Goal: Task Accomplishment & Management: Manage account settings

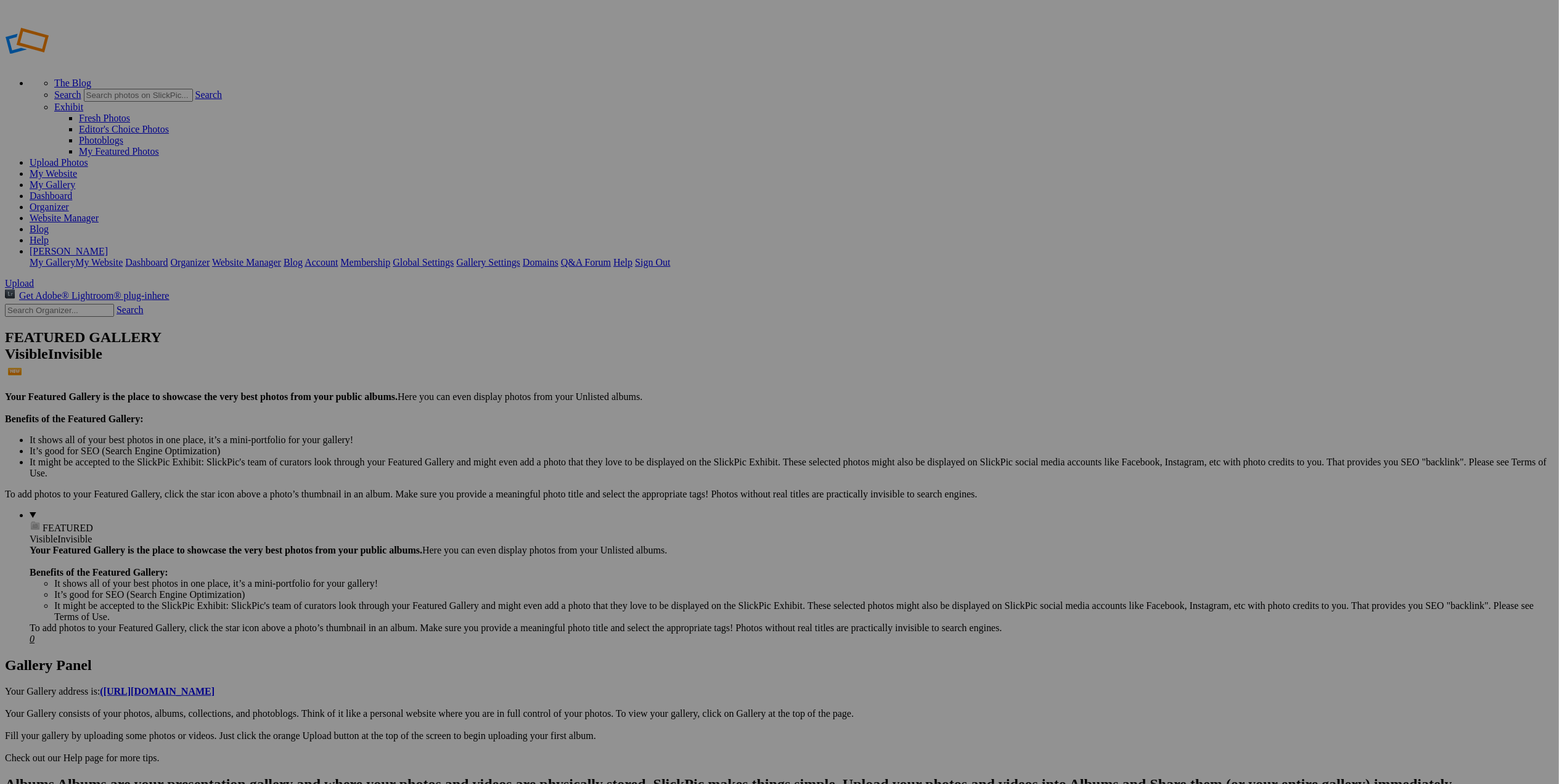
click at [698, 474] on span "Yes" at bounding box center [690, 472] width 14 height 10
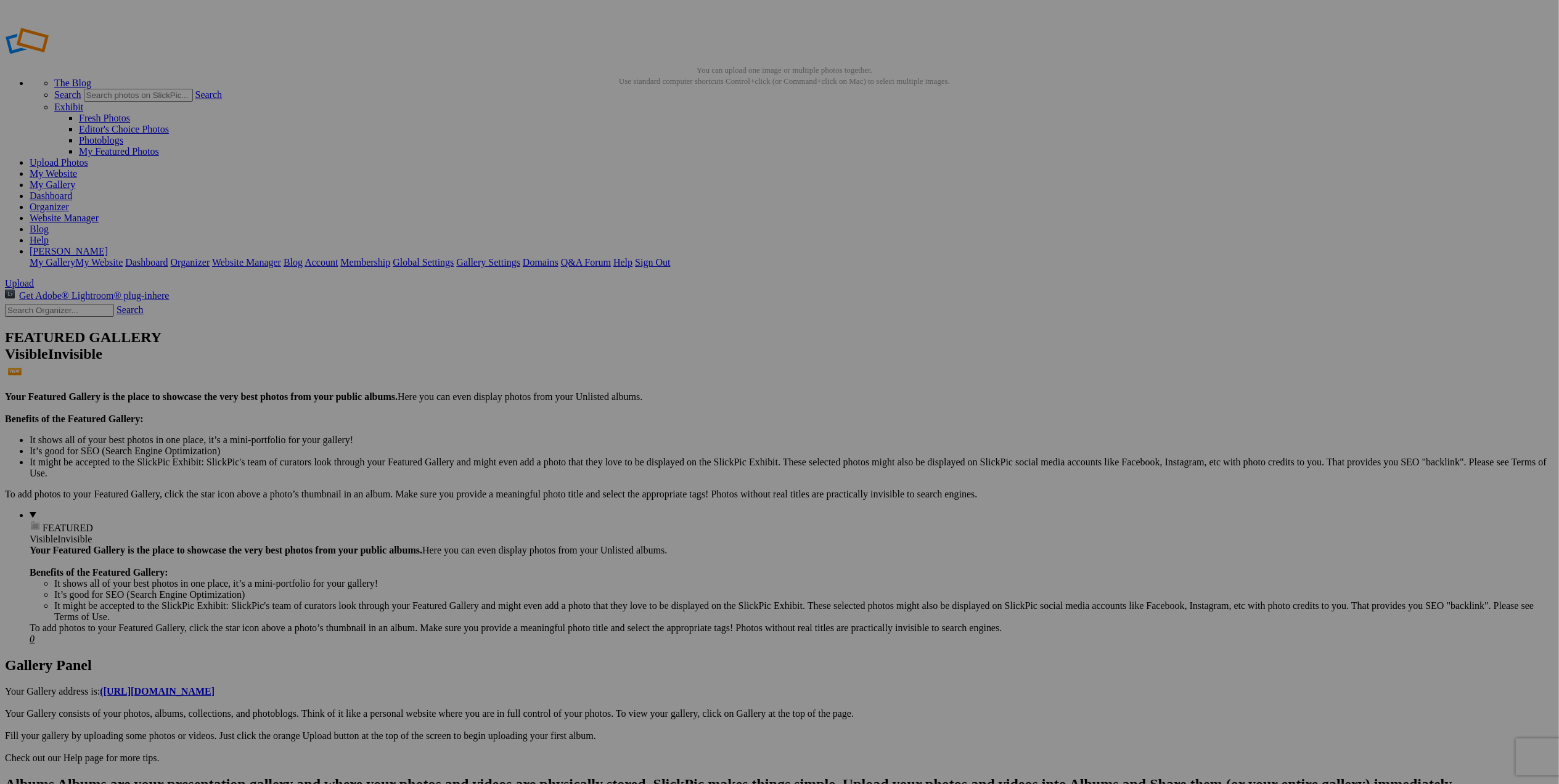
click at [77, 168] on link "My Website" at bounding box center [53, 173] width 47 height 10
click at [1453, 183] on div "View Edit Comments Photo Details" at bounding box center [1460, 392] width 222 height 784
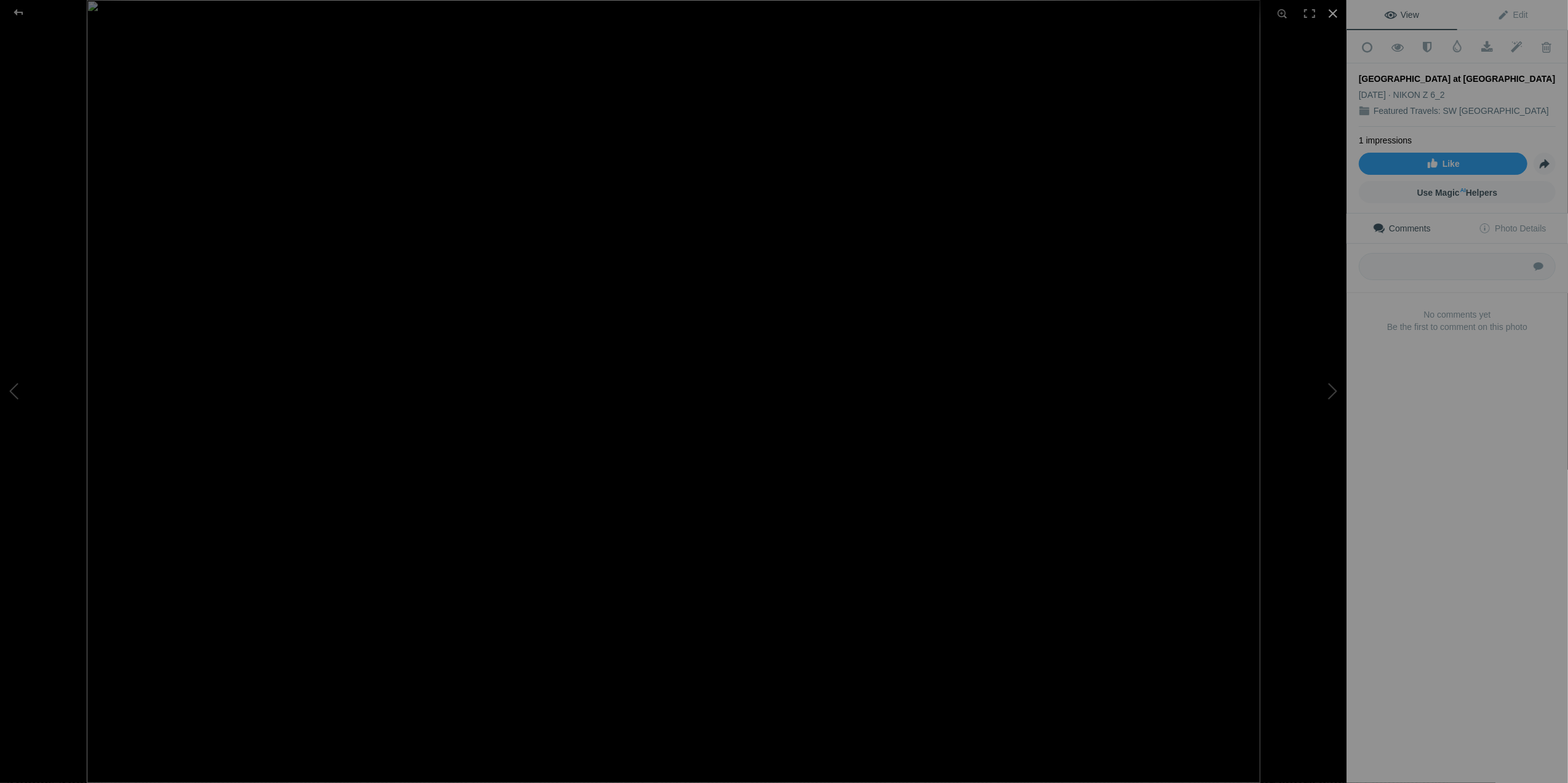
click at [1332, 16] on div at bounding box center [1333, 13] width 27 height 27
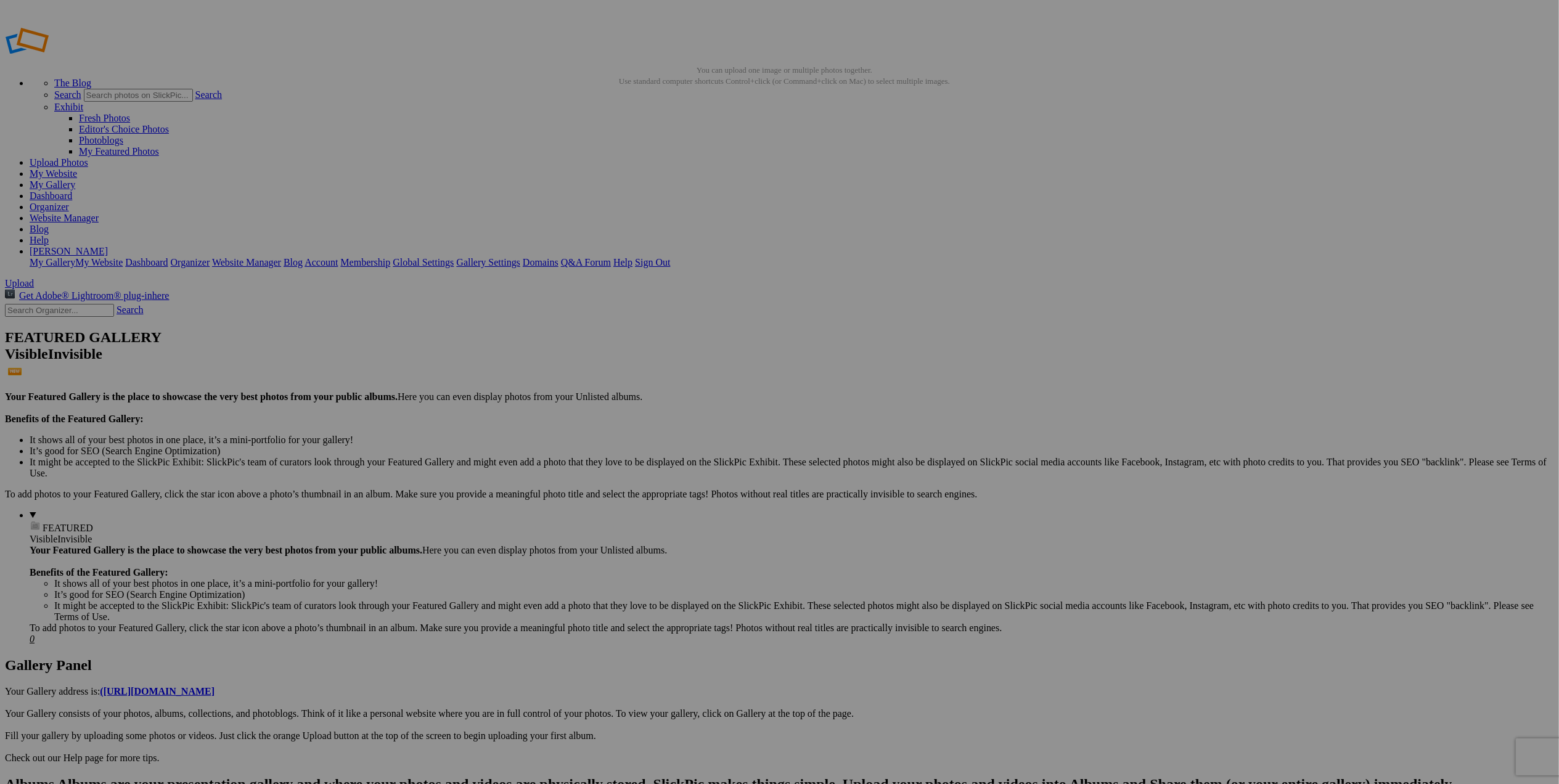
click at [698, 472] on span "Yes" at bounding box center [690, 472] width 14 height 10
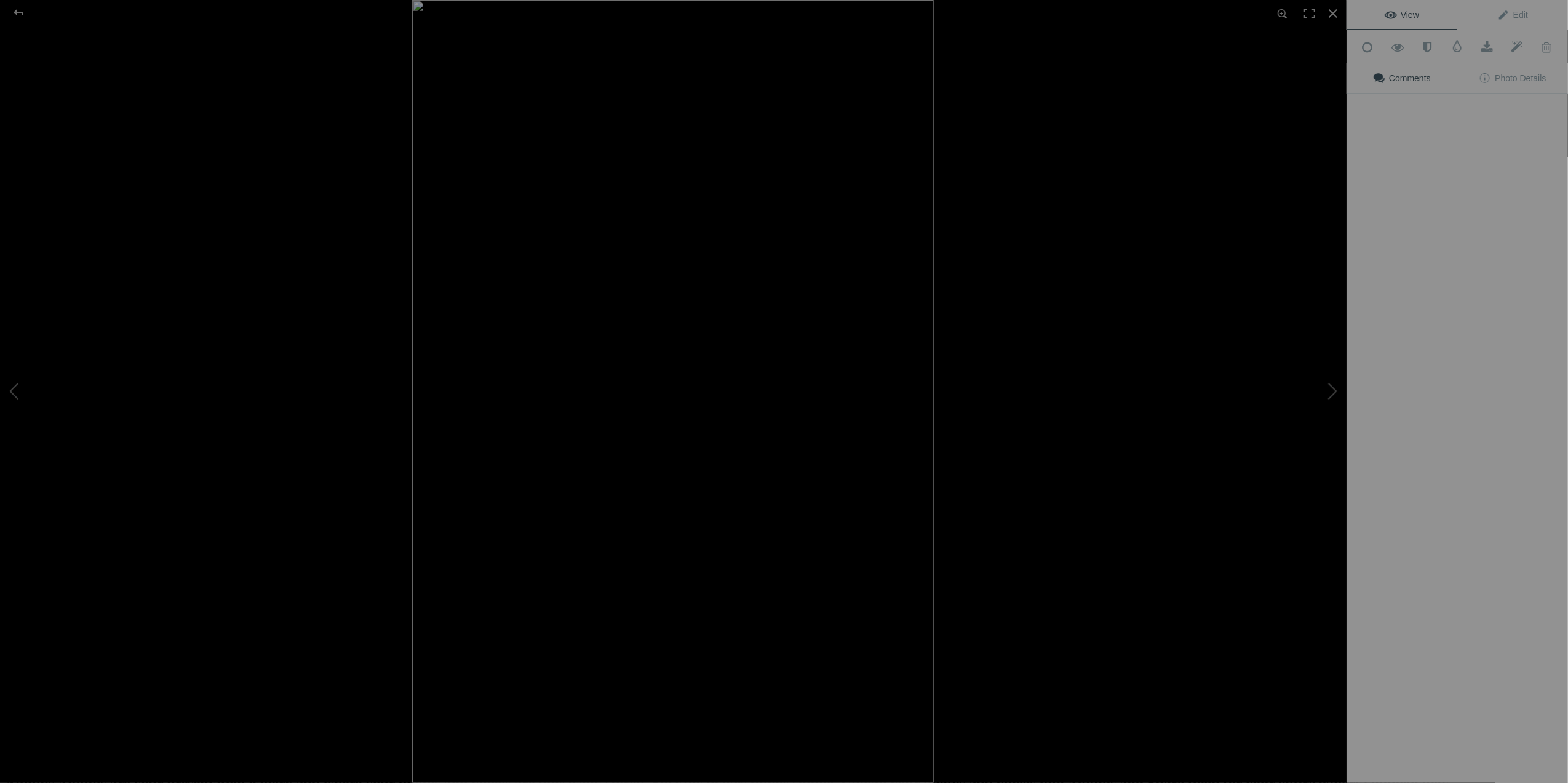
click at [663, 349] on img at bounding box center [672, 391] width 521 height 783
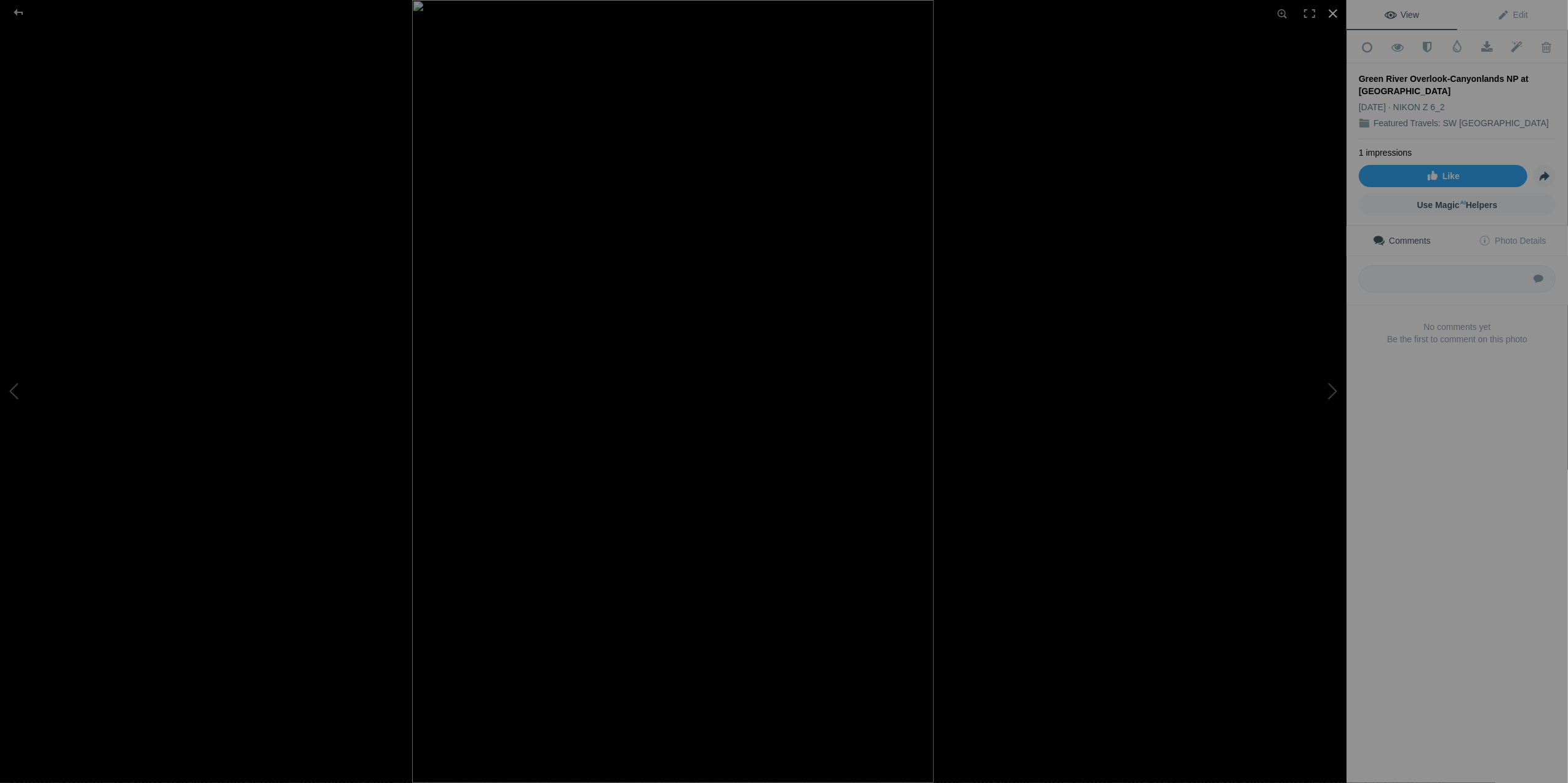
click at [1332, 10] on div at bounding box center [1333, 13] width 27 height 27
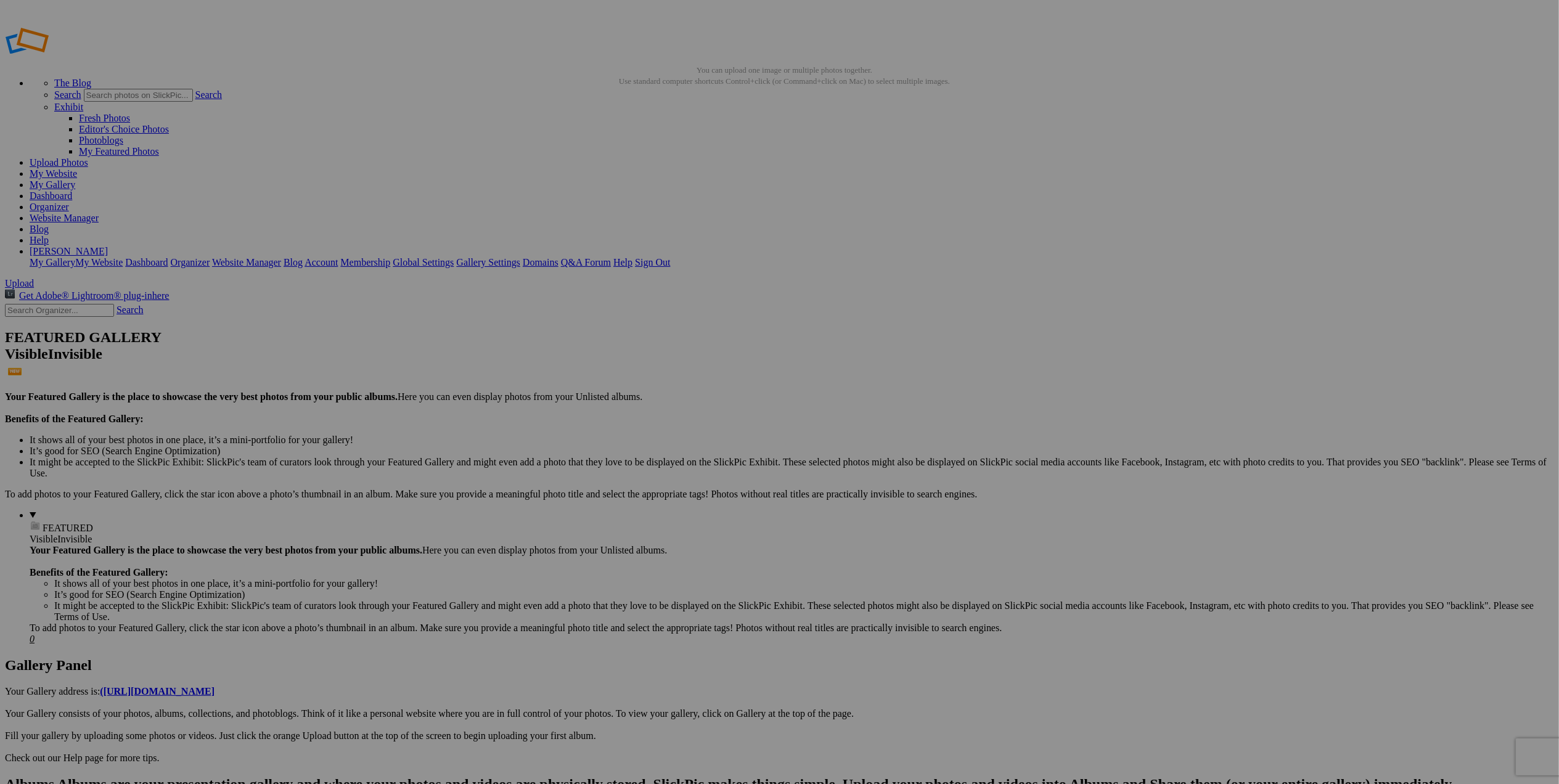
drag, startPoint x: 1070, startPoint y: 379, endPoint x: 1153, endPoint y: 388, distance: 83.5
drag, startPoint x: 1178, startPoint y: 223, endPoint x: 1276, endPoint y: 228, distance: 98.1
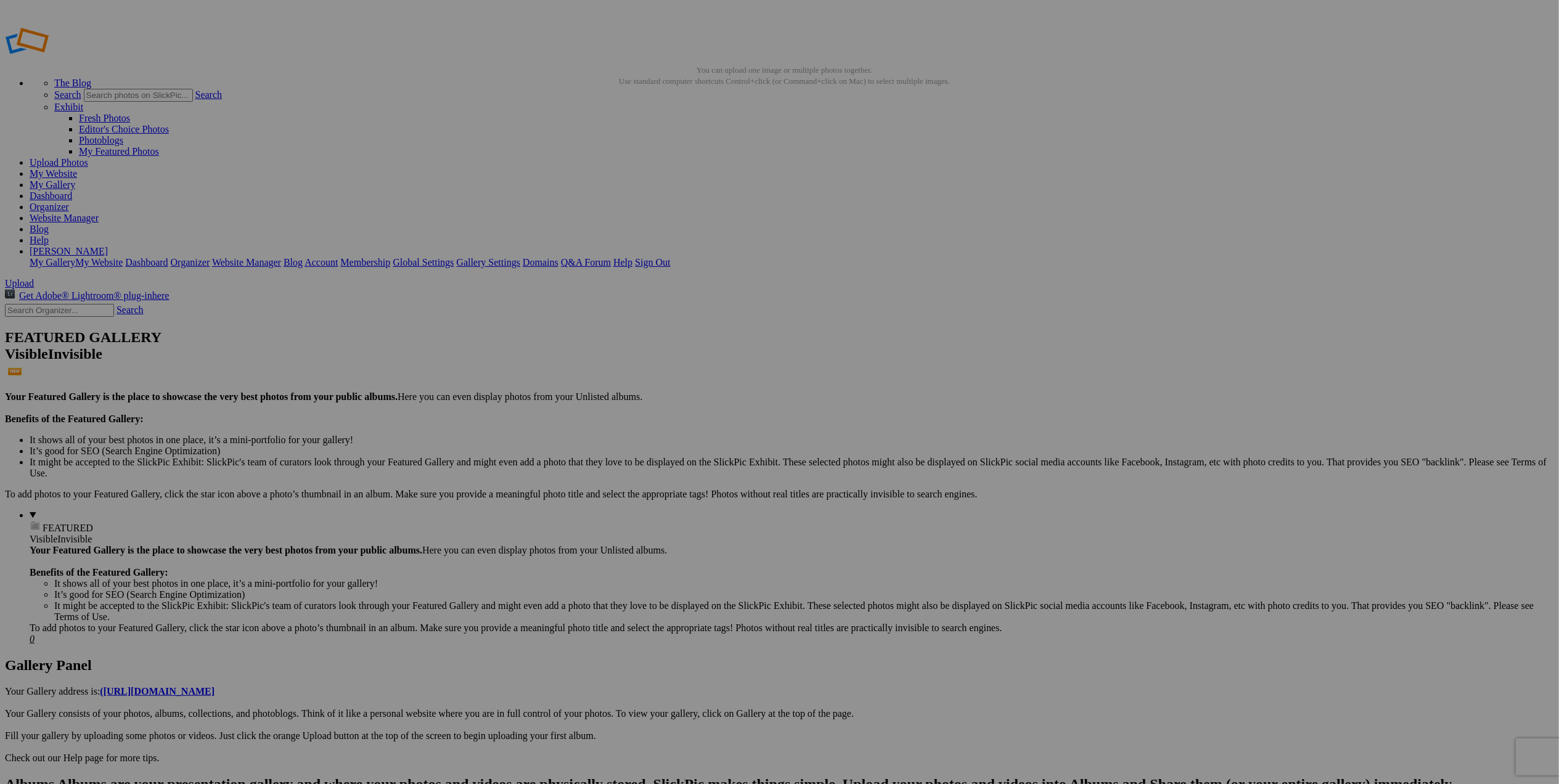
click at [1327, 199] on img at bounding box center [1331, 185] width 93 height 31
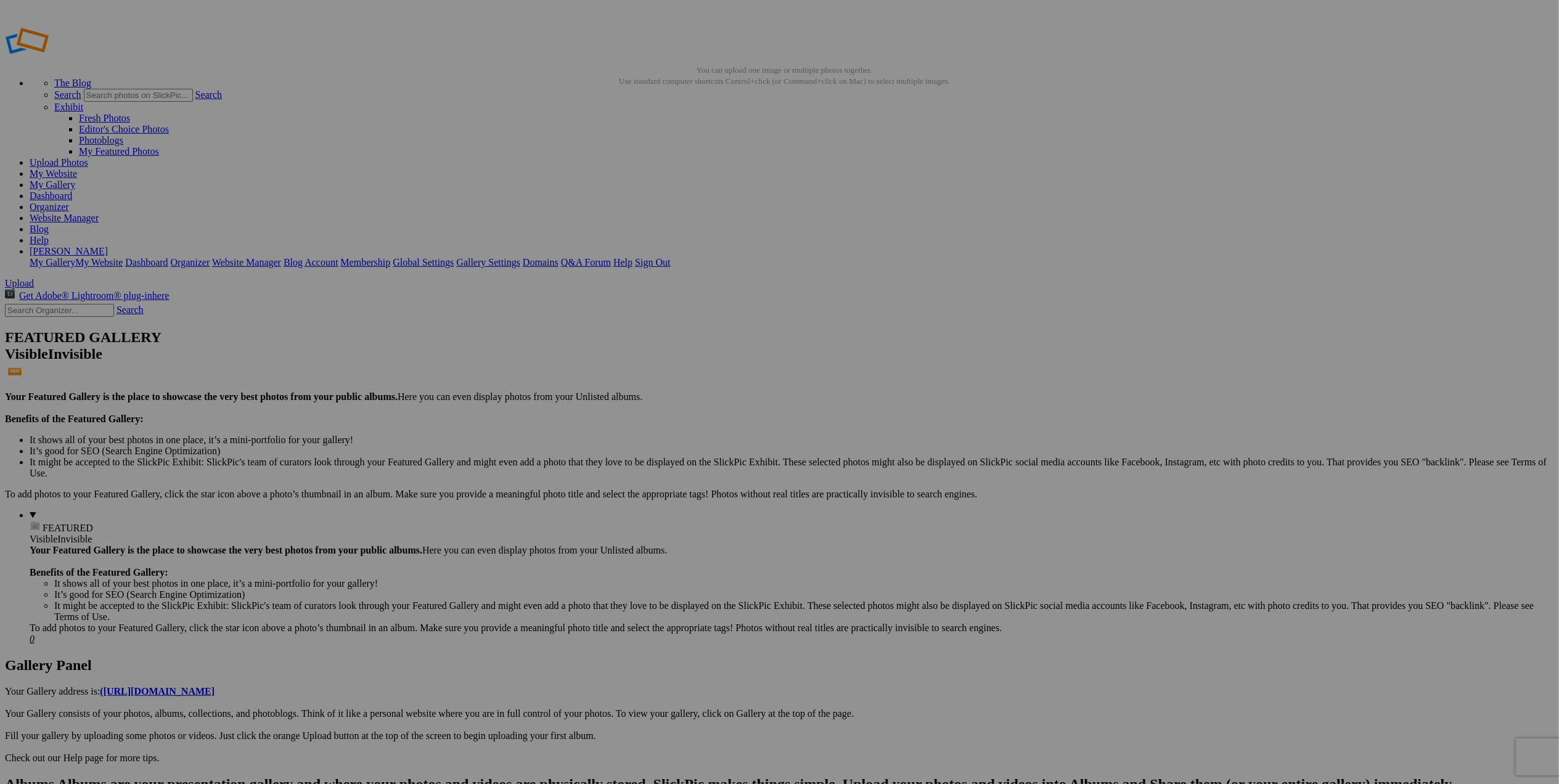
type input "Horseshoe Bend AZ at [GEOGRAPHIC_DATA]"
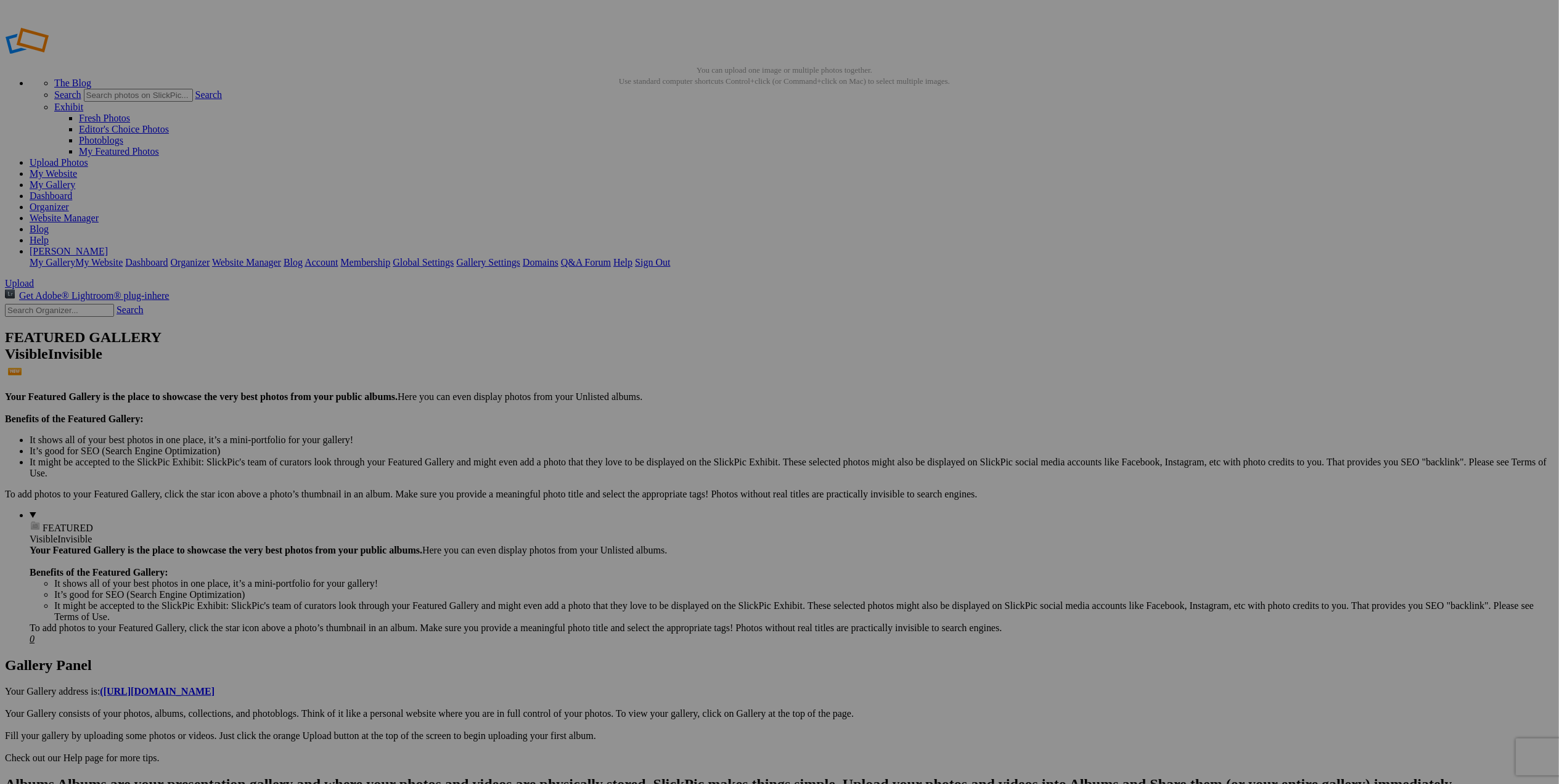
type input "Mono Lake CA at [GEOGRAPHIC_DATA]"
drag, startPoint x: 407, startPoint y: 225, endPoint x: 550, endPoint y: 230, distance: 143.1
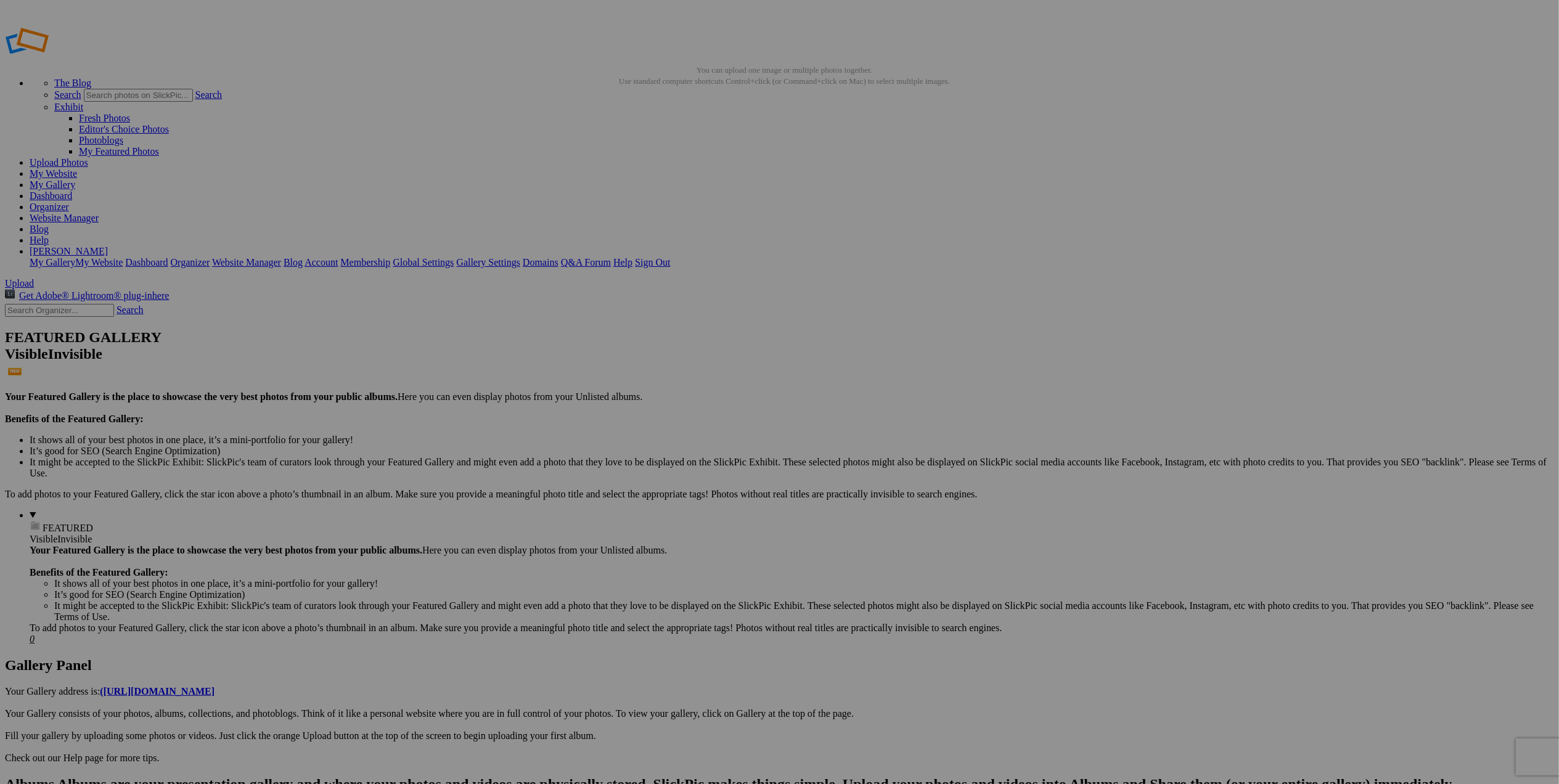
scroll to position [0, 0]
drag, startPoint x: 519, startPoint y: 238, endPoint x: 614, endPoint y: 239, distance: 95.0
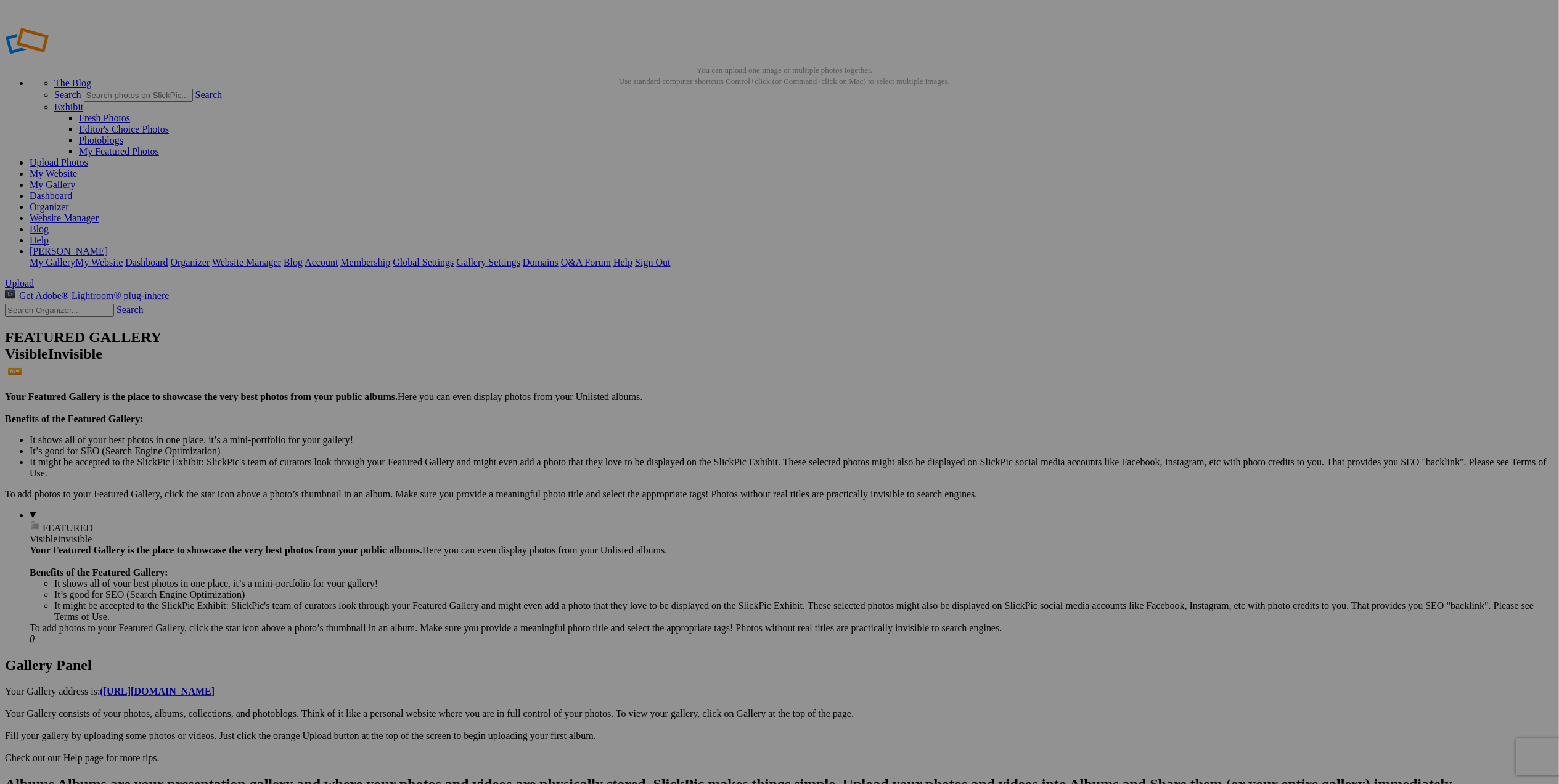
drag, startPoint x: 632, startPoint y: 237, endPoint x: 721, endPoint y: 237, distance: 89.0
drag, startPoint x: 1500, startPoint y: 428, endPoint x: -19, endPoint y: 188, distance: 1537.8
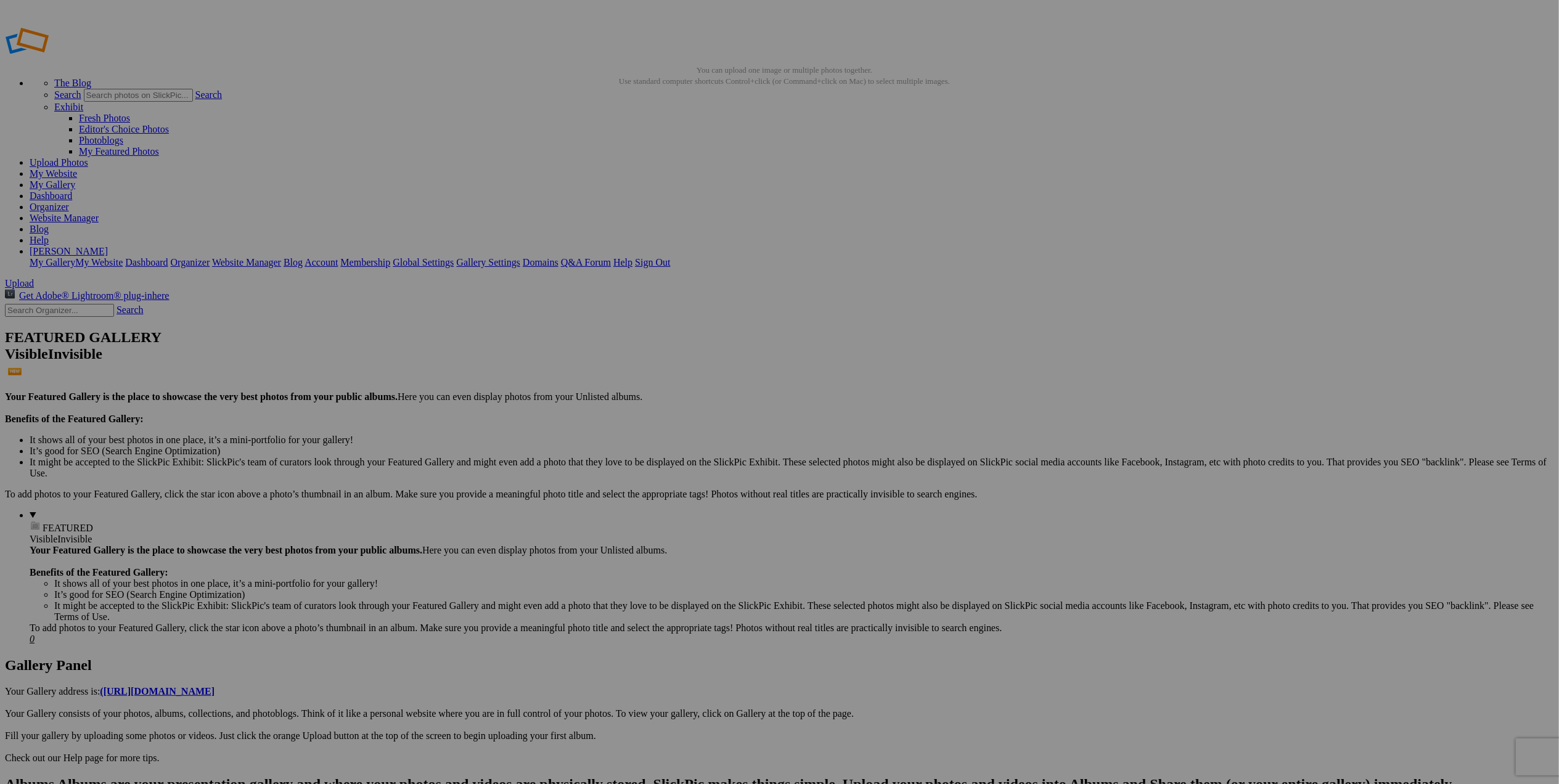
drag, startPoint x: 739, startPoint y: 239, endPoint x: 829, endPoint y: 232, distance: 90.3
click at [77, 168] on link "My Website" at bounding box center [53, 173] width 47 height 10
drag, startPoint x: 846, startPoint y: 225, endPoint x: 952, endPoint y: 230, distance: 106.1
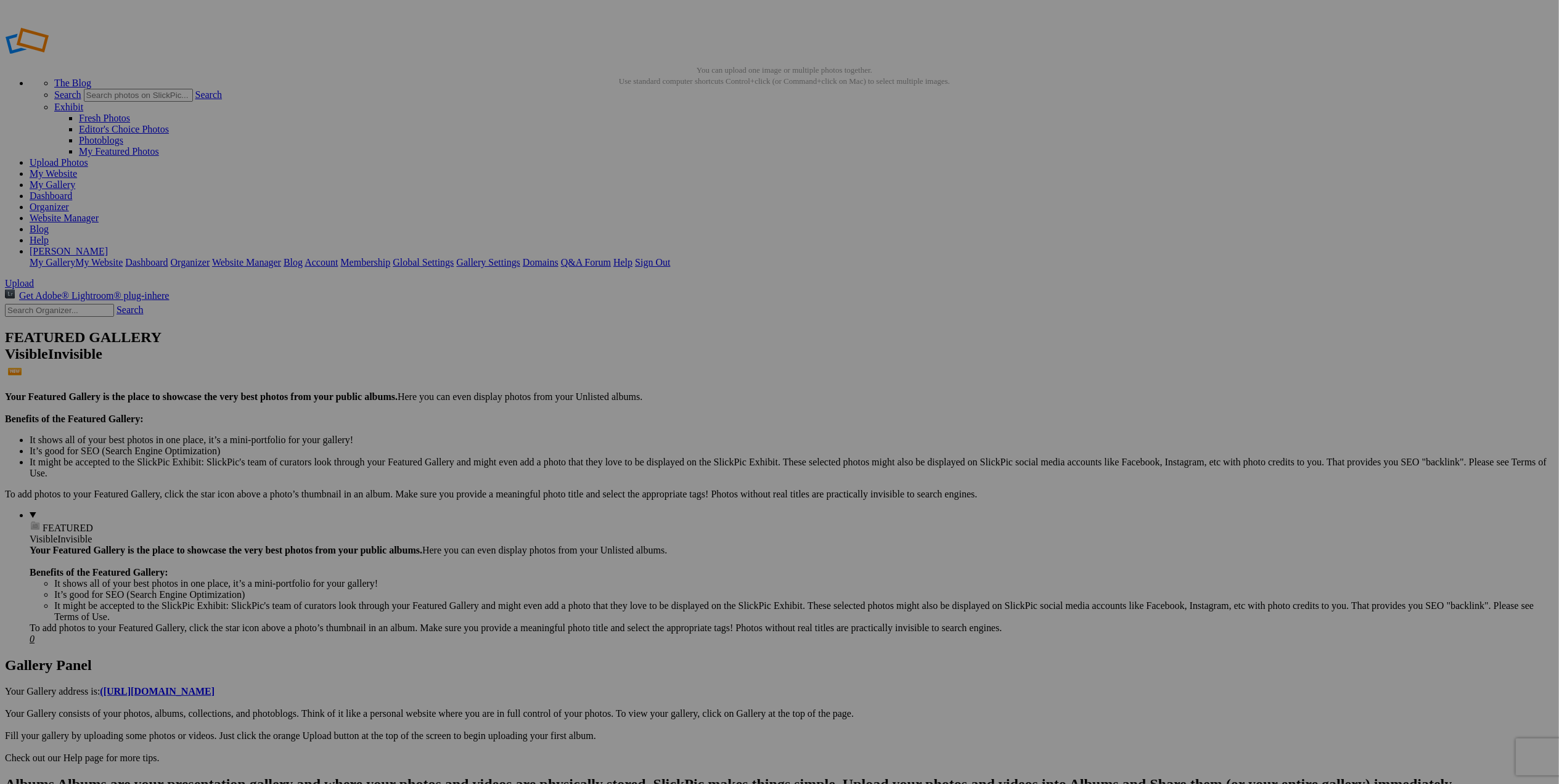
drag, startPoint x: 84, startPoint y: 599, endPoint x: -304, endPoint y: 589, distance: 388.1
drag, startPoint x: 1068, startPoint y: 209, endPoint x: 1174, endPoint y: 213, distance: 106.1
drag, startPoint x: -71, startPoint y: 620, endPoint x: -275, endPoint y: 577, distance: 208.5
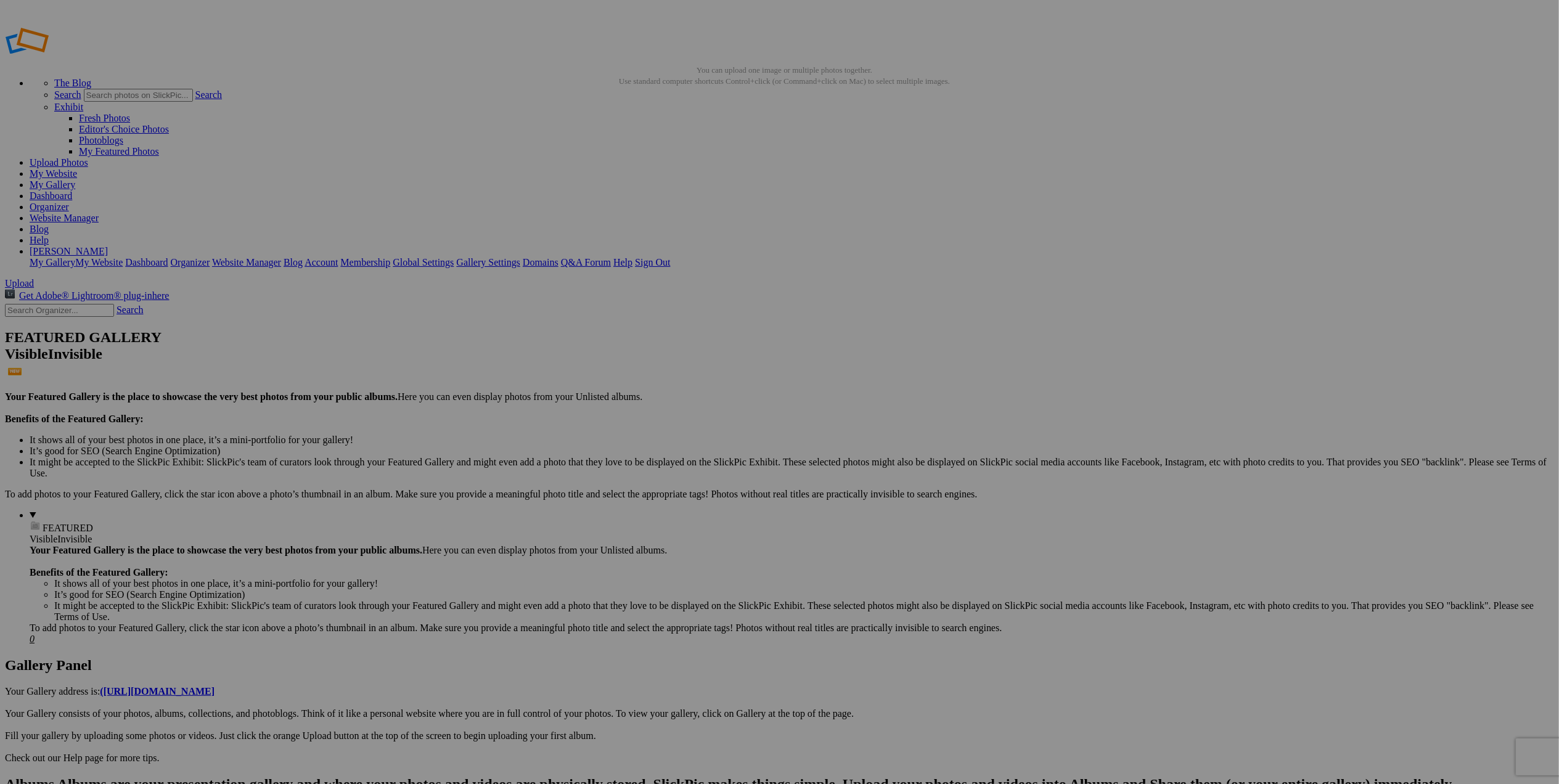
drag, startPoint x: 119, startPoint y: 353, endPoint x: -199, endPoint y: 331, distance: 318.8
drag, startPoint x: 188, startPoint y: 366, endPoint x: 289, endPoint y: 371, distance: 101.1
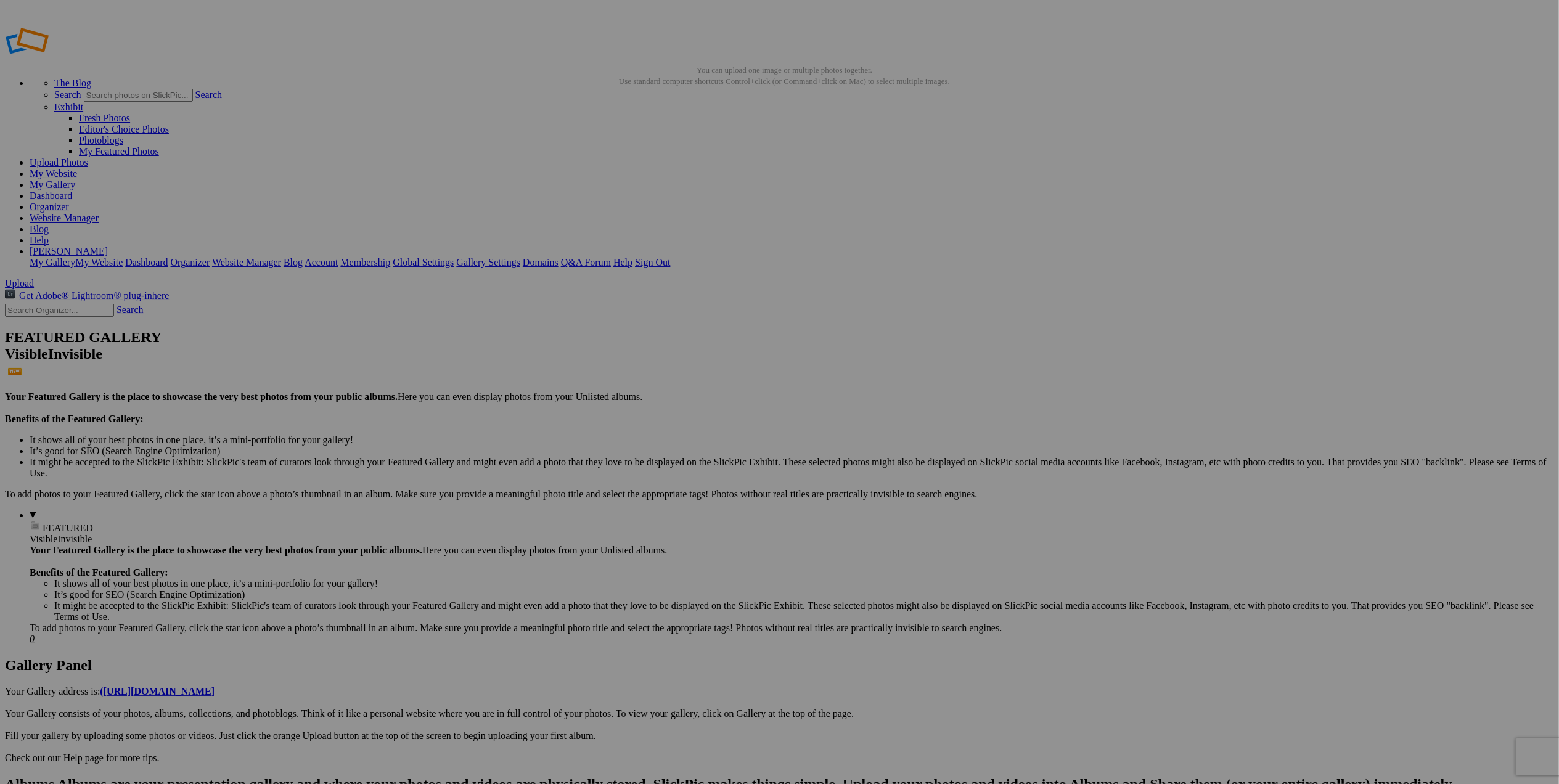
scroll to position [0, 0]
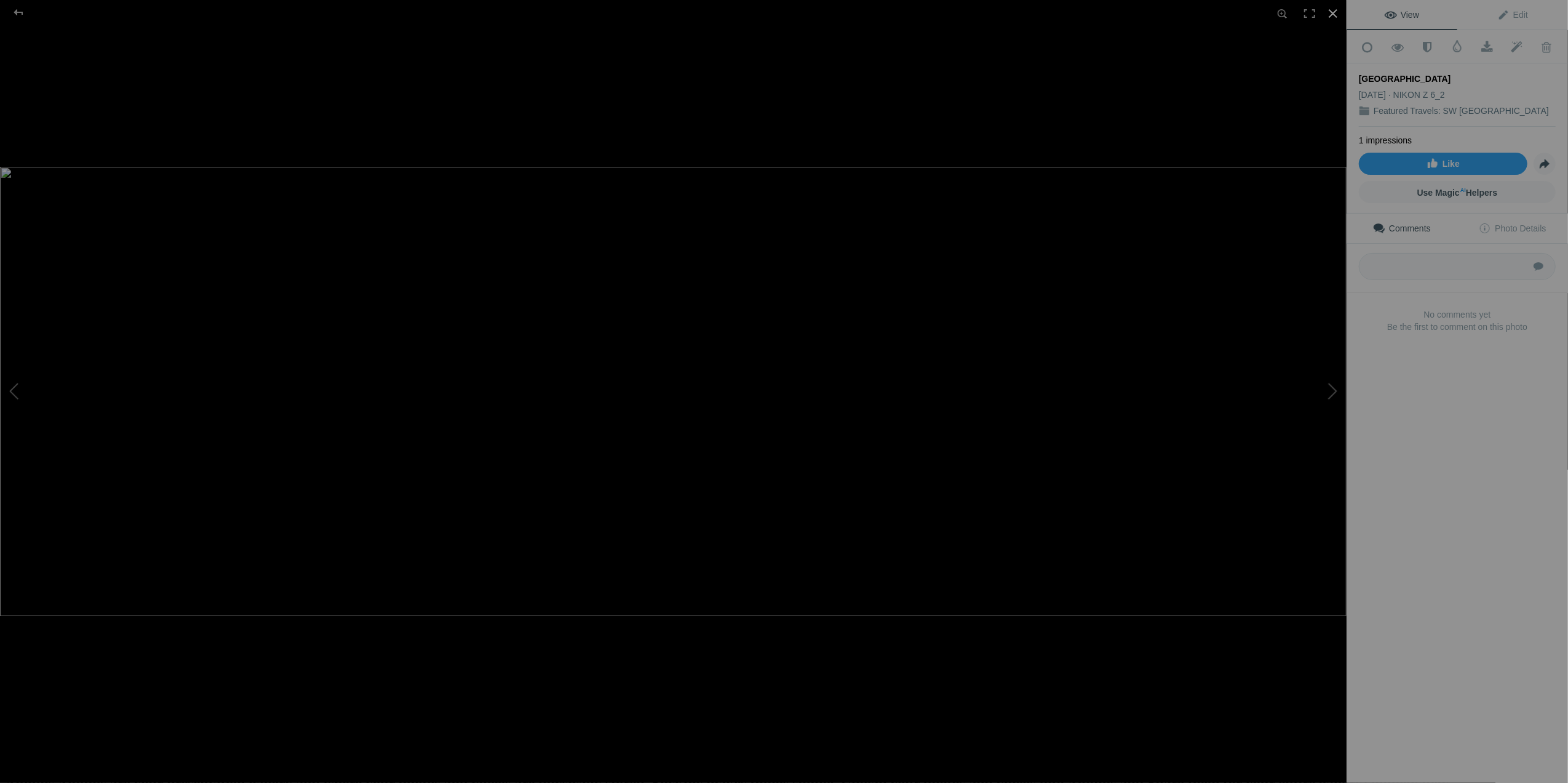
click at [1337, 18] on div at bounding box center [1333, 13] width 27 height 27
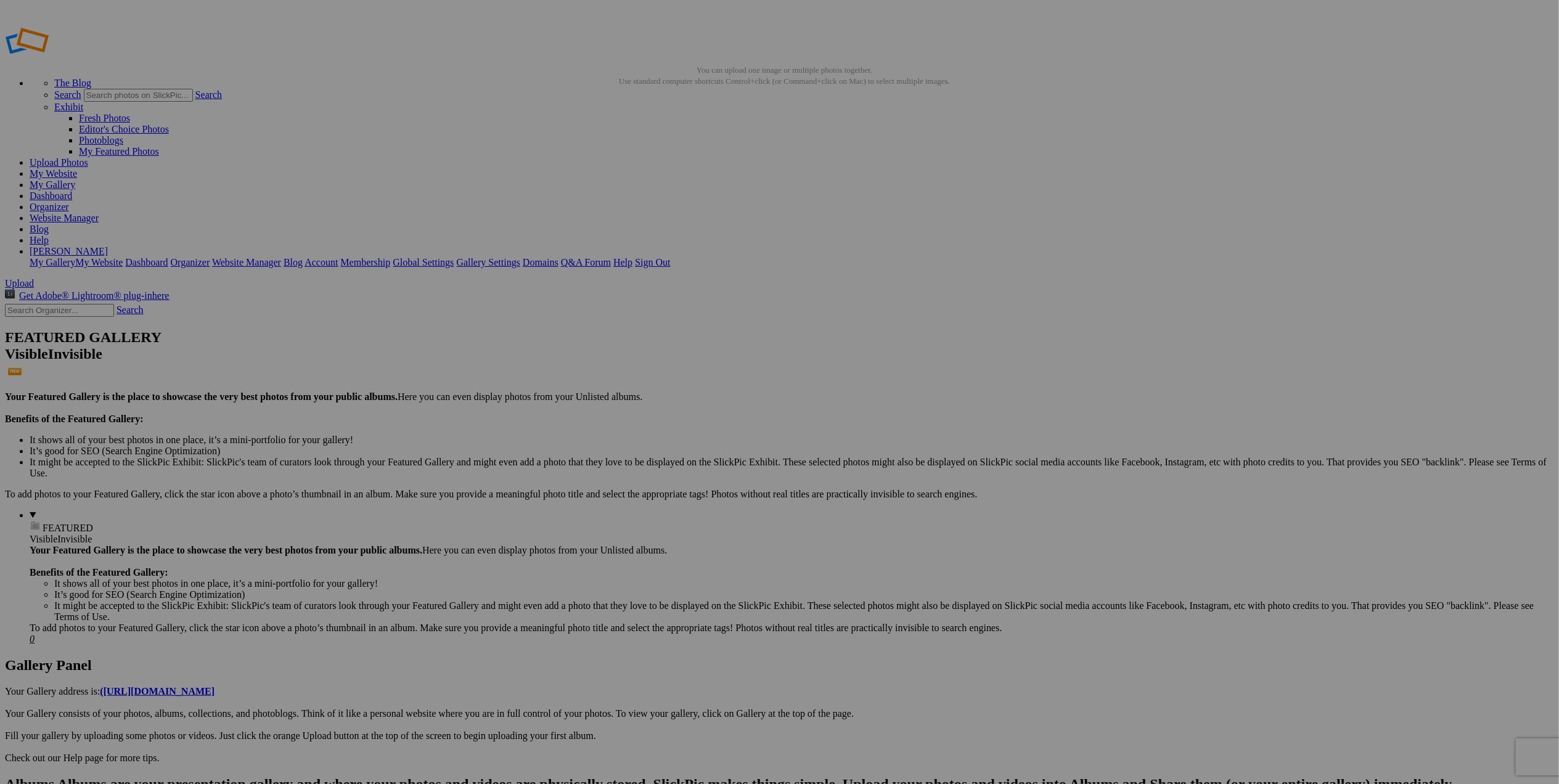
drag, startPoint x: 338, startPoint y: 366, endPoint x: 331, endPoint y: 366, distance: 7.0
drag, startPoint x: 302, startPoint y: 365, endPoint x: 386, endPoint y: 363, distance: 84.0
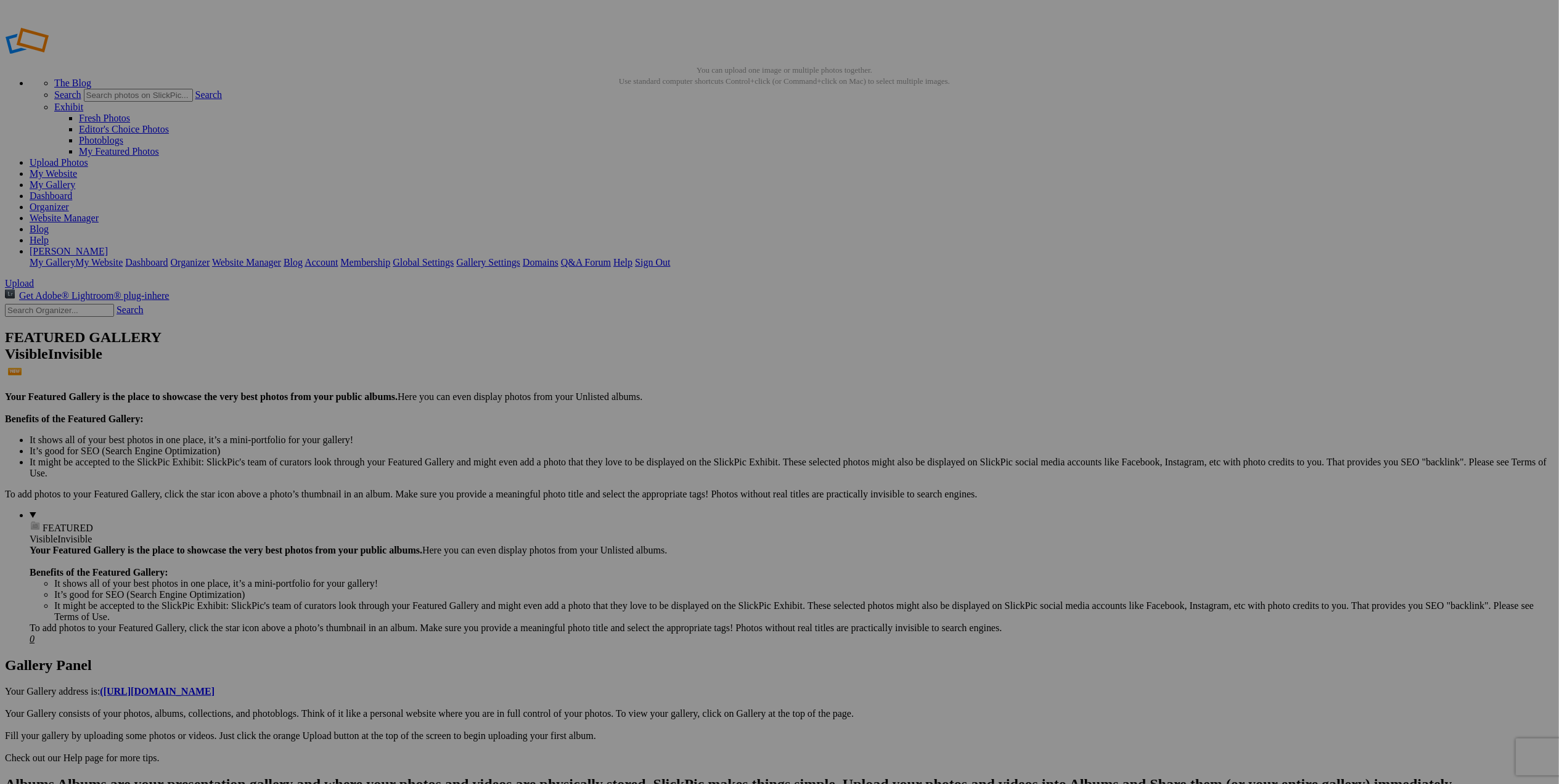
drag, startPoint x: 407, startPoint y: 380, endPoint x: 498, endPoint y: 379, distance: 91.0
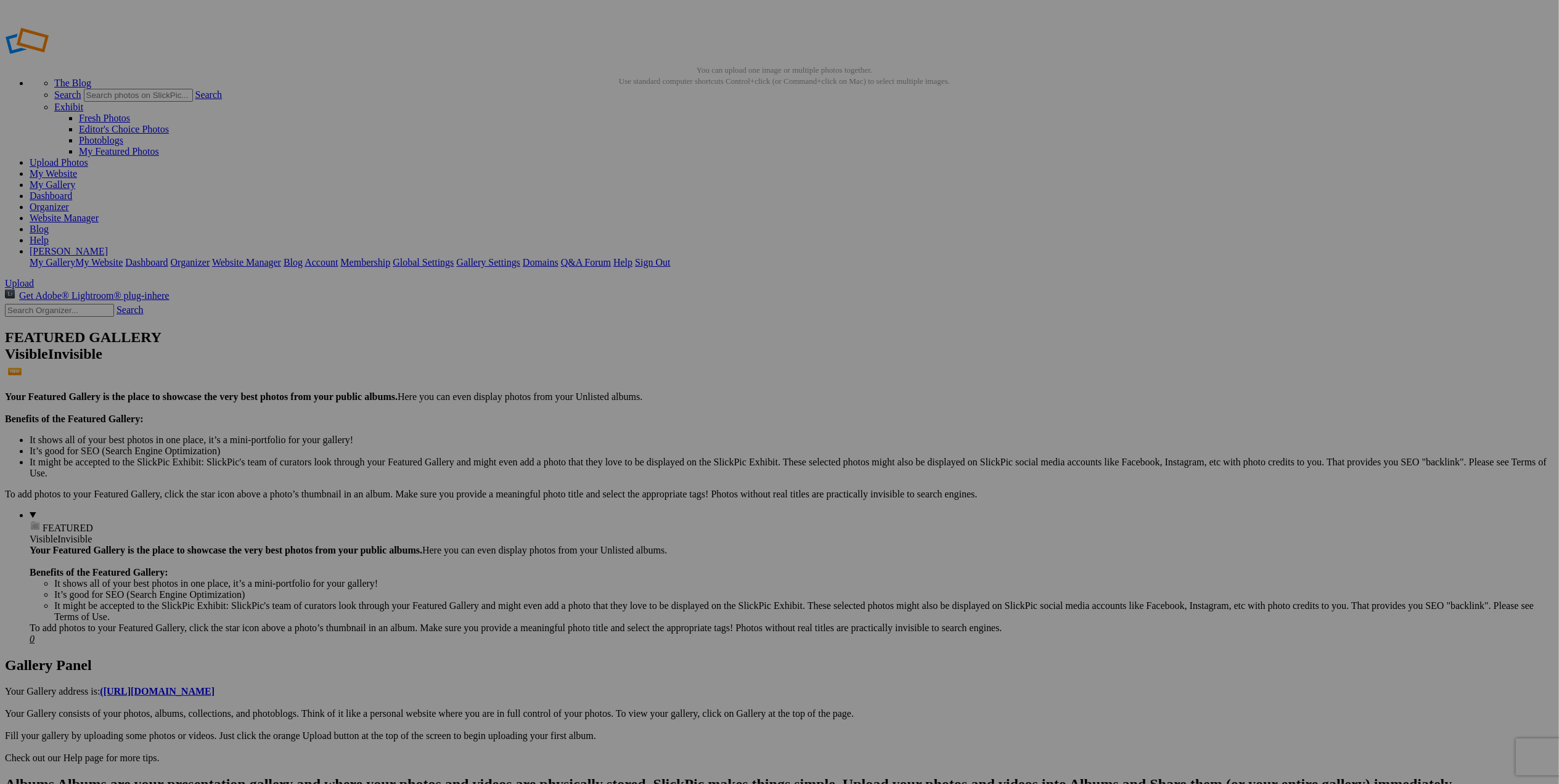
scroll to position [0, 0]
drag, startPoint x: 482, startPoint y: 385, endPoint x: 438, endPoint y: 380, distance: 44.3
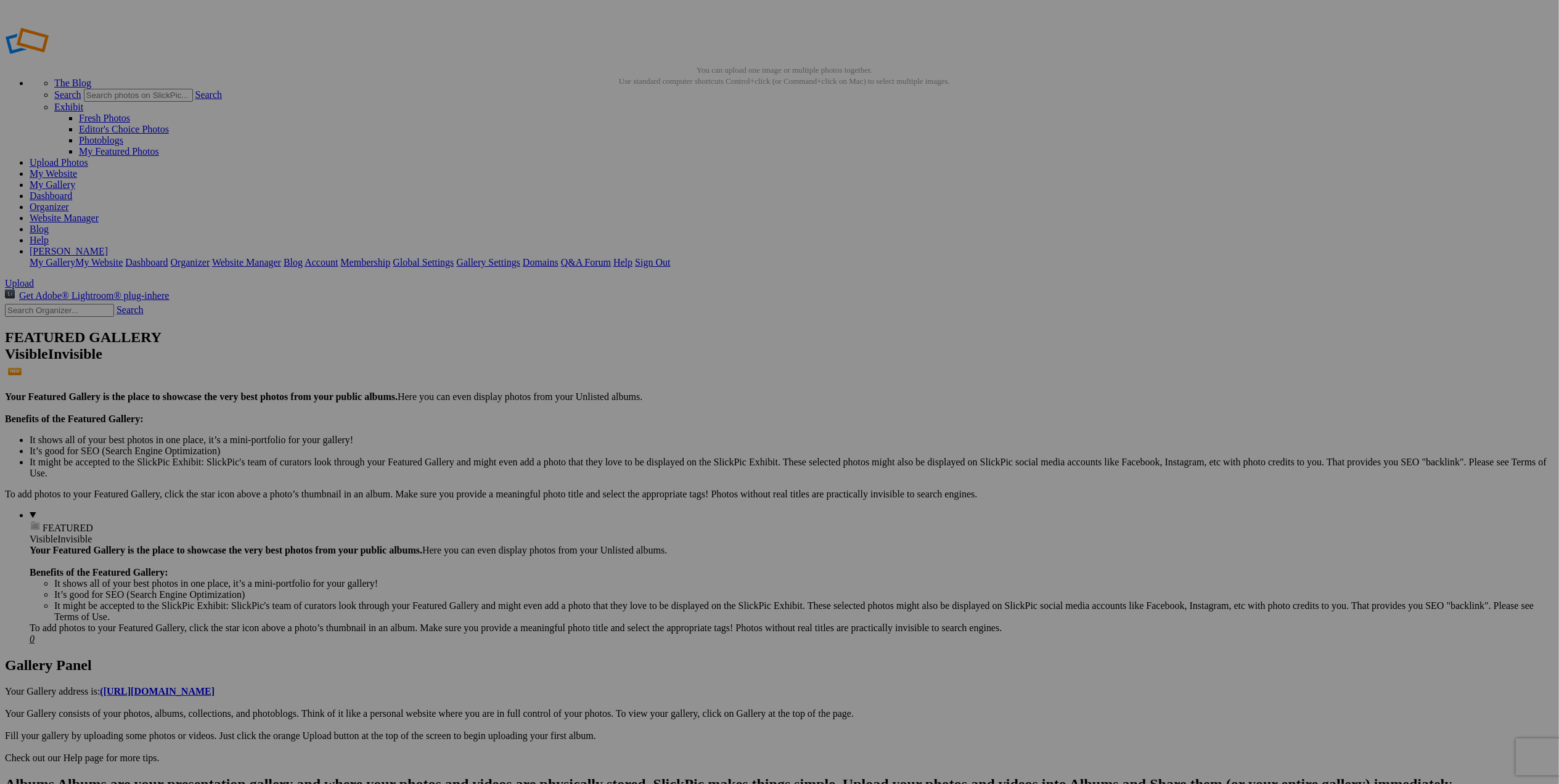
scroll to position [0, 15]
drag, startPoint x: 407, startPoint y: 378, endPoint x: 513, endPoint y: 383, distance: 106.1
drag, startPoint x: 736, startPoint y: 367, endPoint x: 837, endPoint y: 363, distance: 101.1
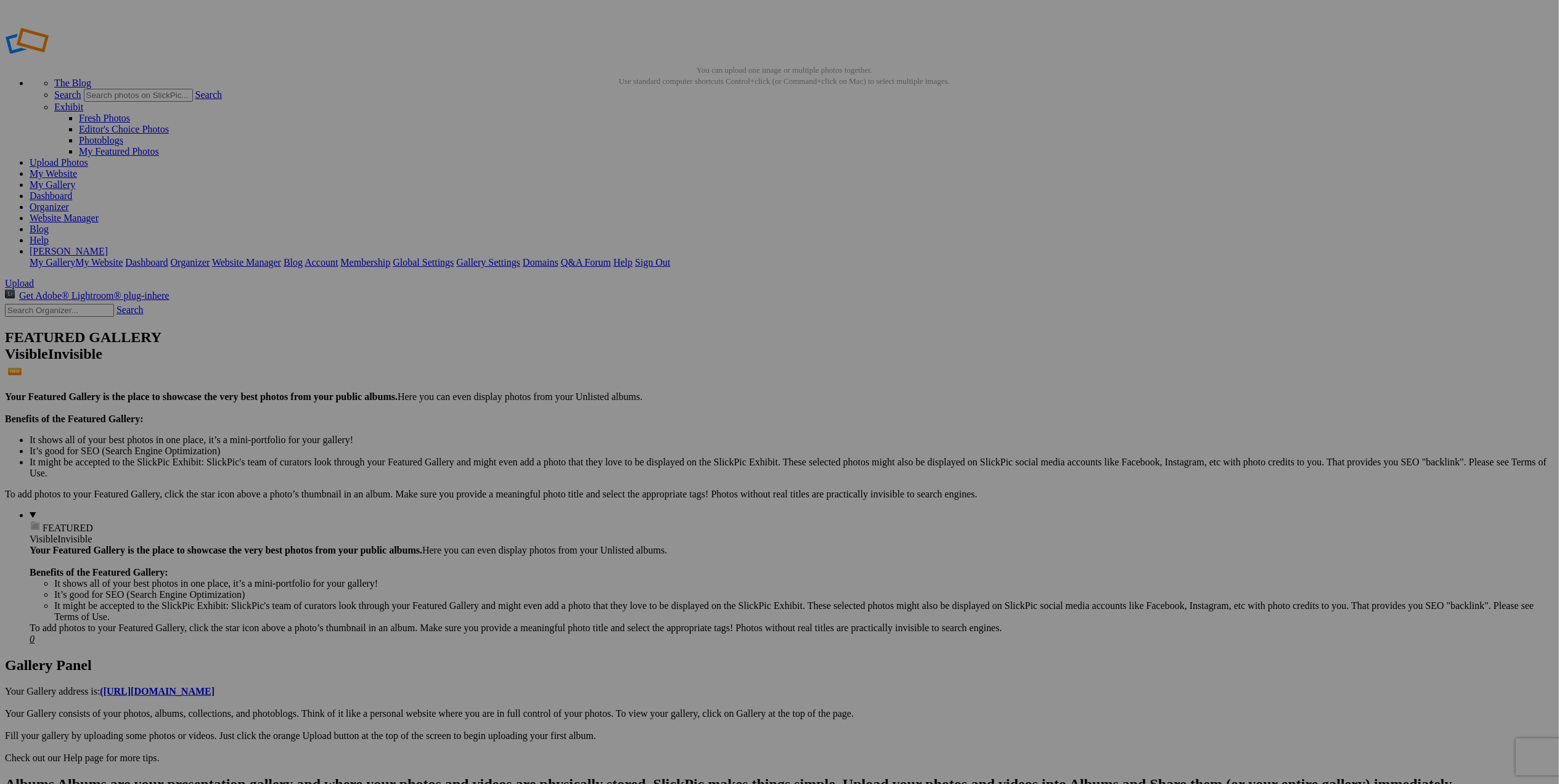
type input "Featured Travels: SW [GEOGRAPHIC_DATA]"
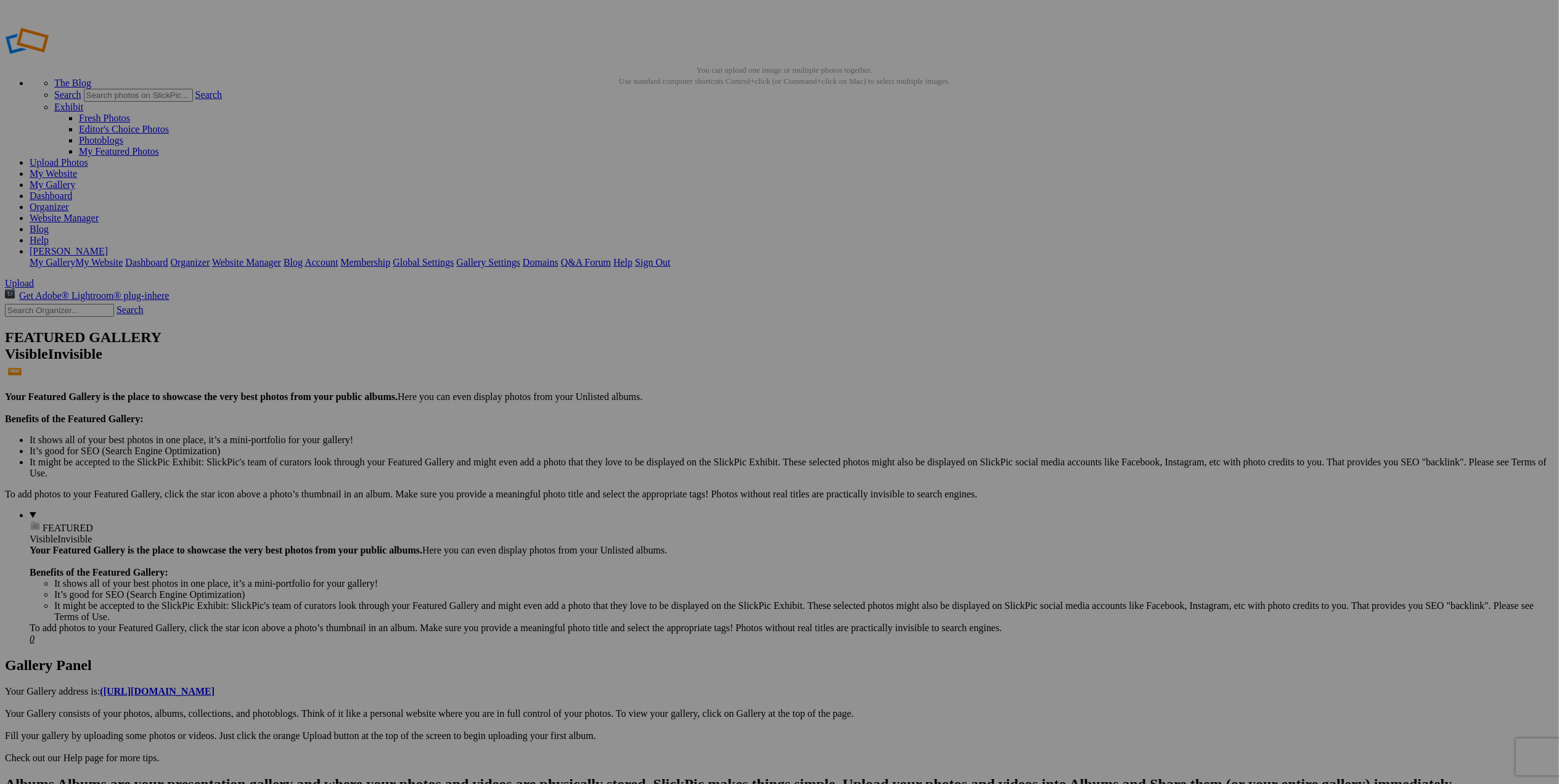
click at [698, 477] on span "Yes" at bounding box center [690, 472] width 14 height 10
drag, startPoint x: 297, startPoint y: 225, endPoint x: 393, endPoint y: 230, distance: 96.1
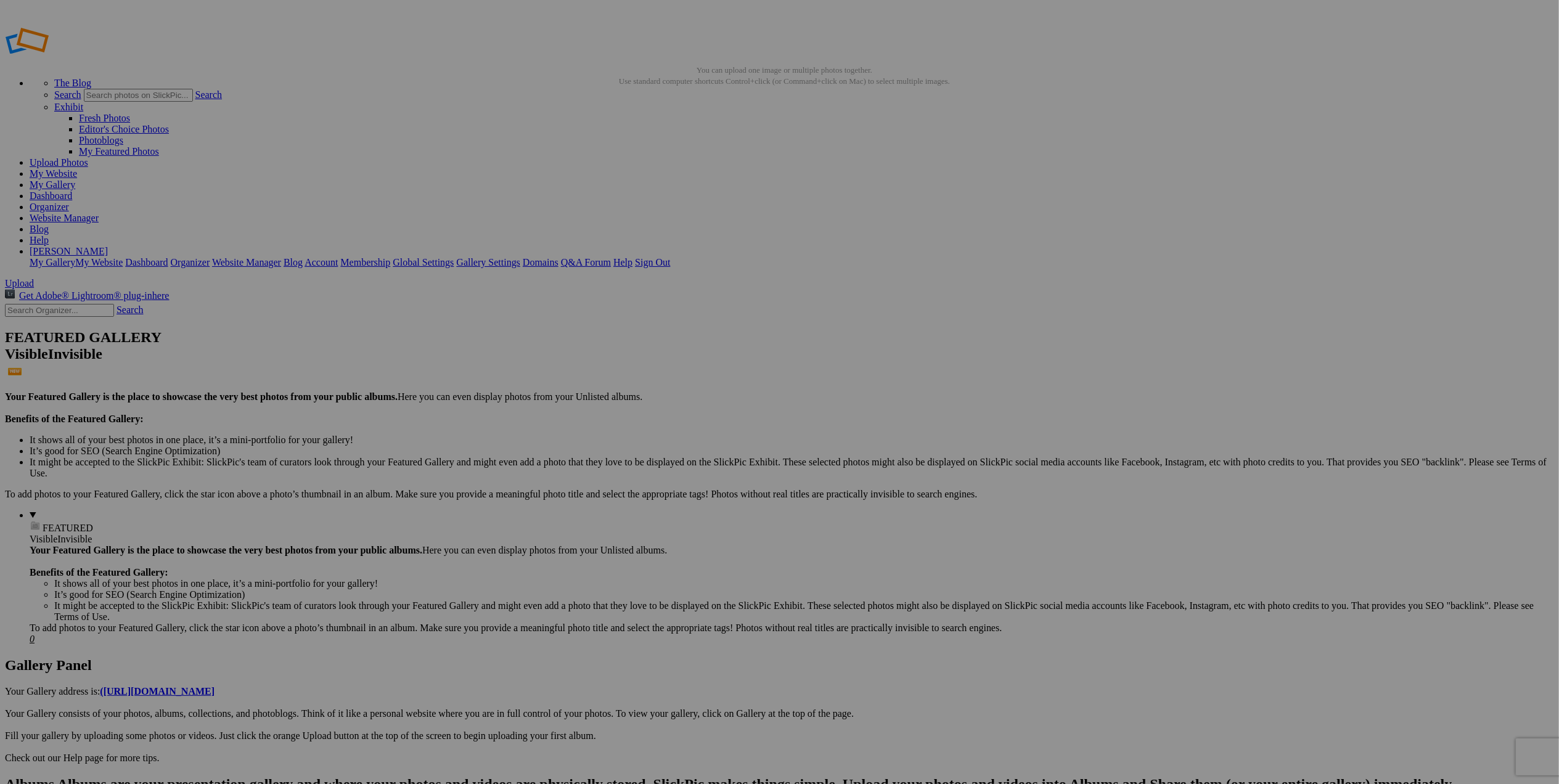
paste input "[GEOGRAPHIC_DATA]-[GEOGRAPHIC_DATA]"
type input "[GEOGRAPHIC_DATA]-[GEOGRAPHIC_DATA]"
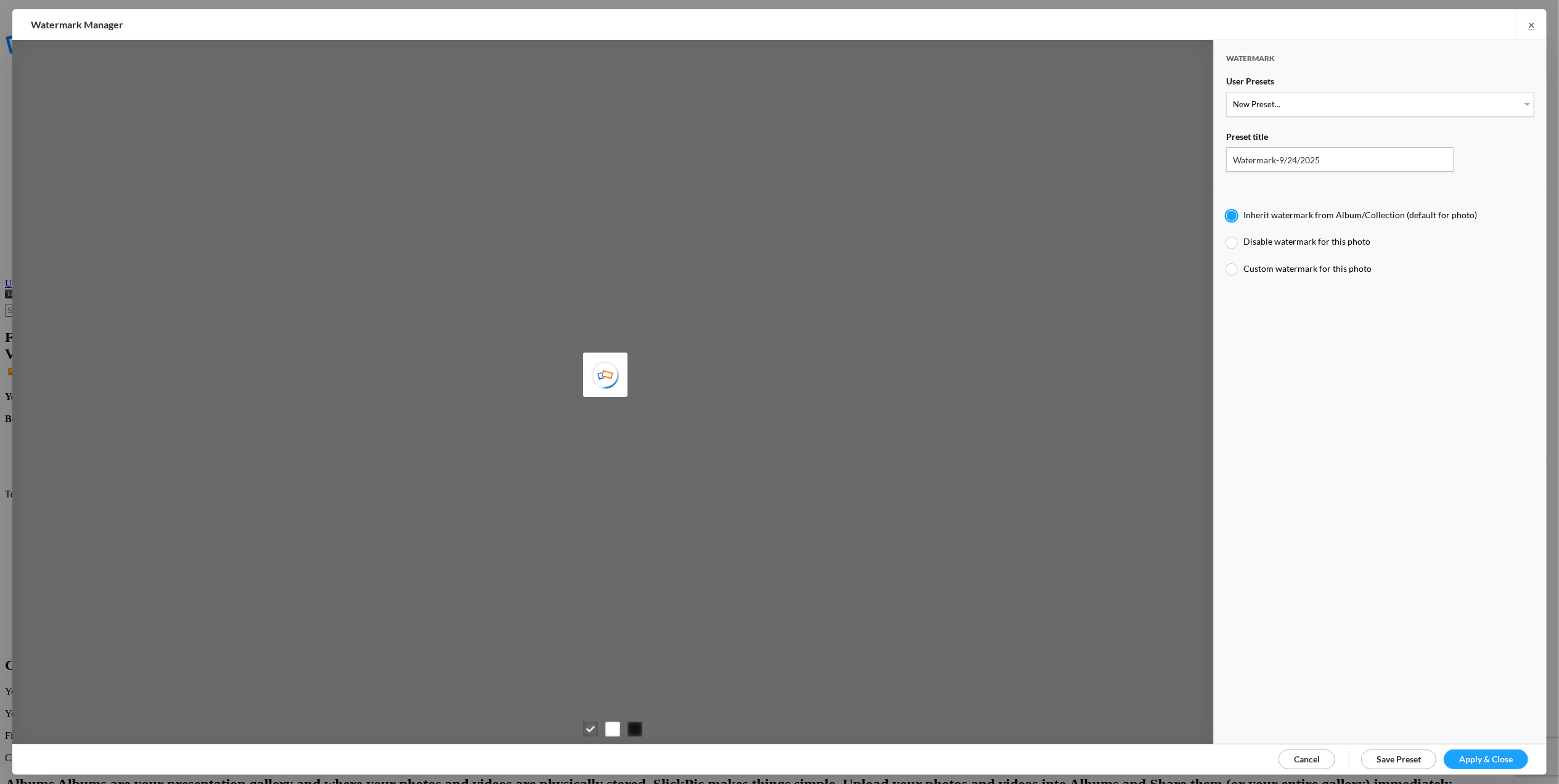
type input "M for Mary's photo"
click at [1514, 101] on select "New Preset... T for Tom's photo M for Mary's photo T-Large for Tom's photo" at bounding box center [1380, 104] width 308 height 25
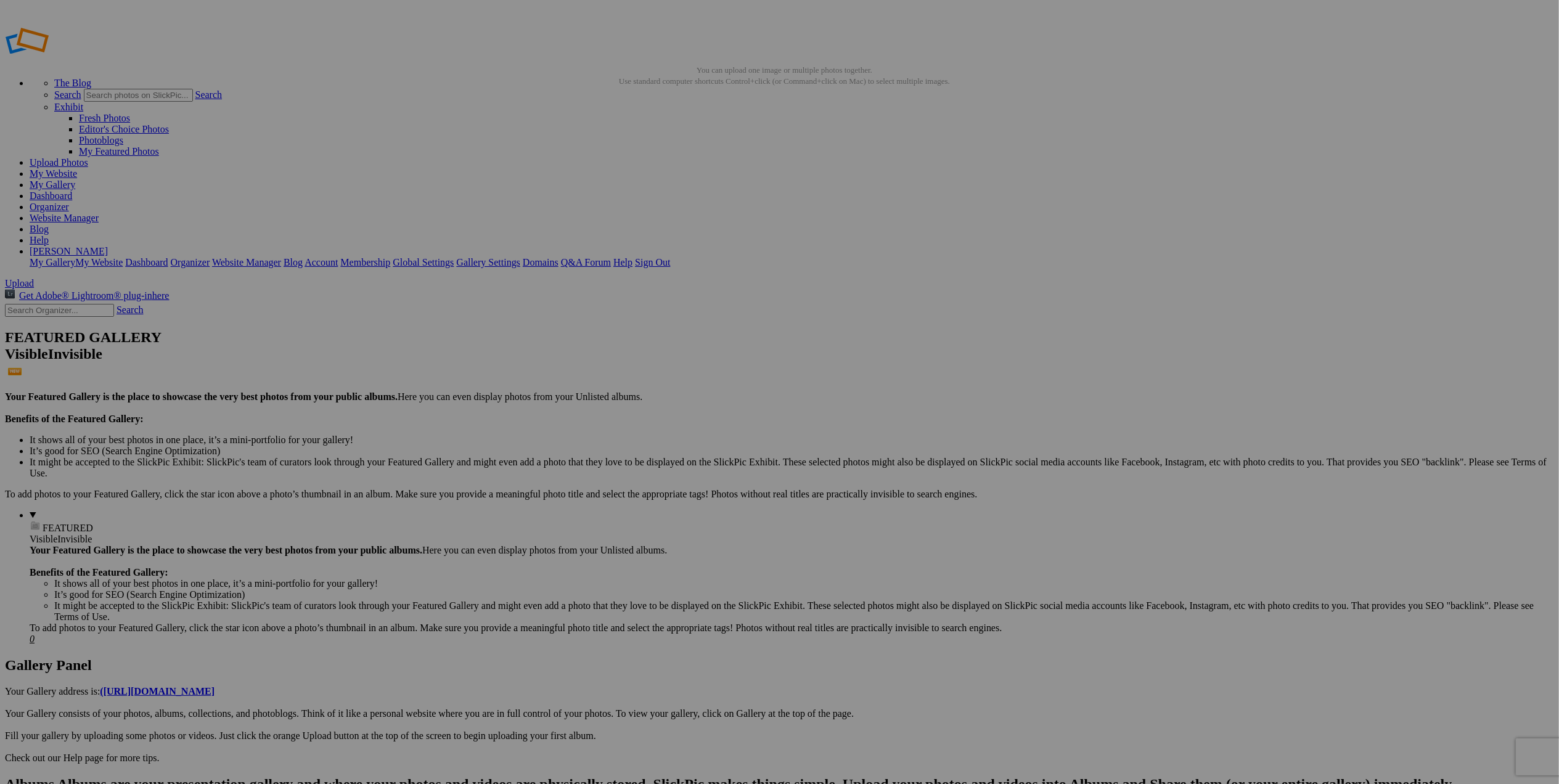
drag, startPoint x: 817, startPoint y: 522, endPoint x: 879, endPoint y: 523, distance: 62.0
drag, startPoint x: 879, startPoint y: 523, endPoint x: 1011, endPoint y: 567, distance: 139.1
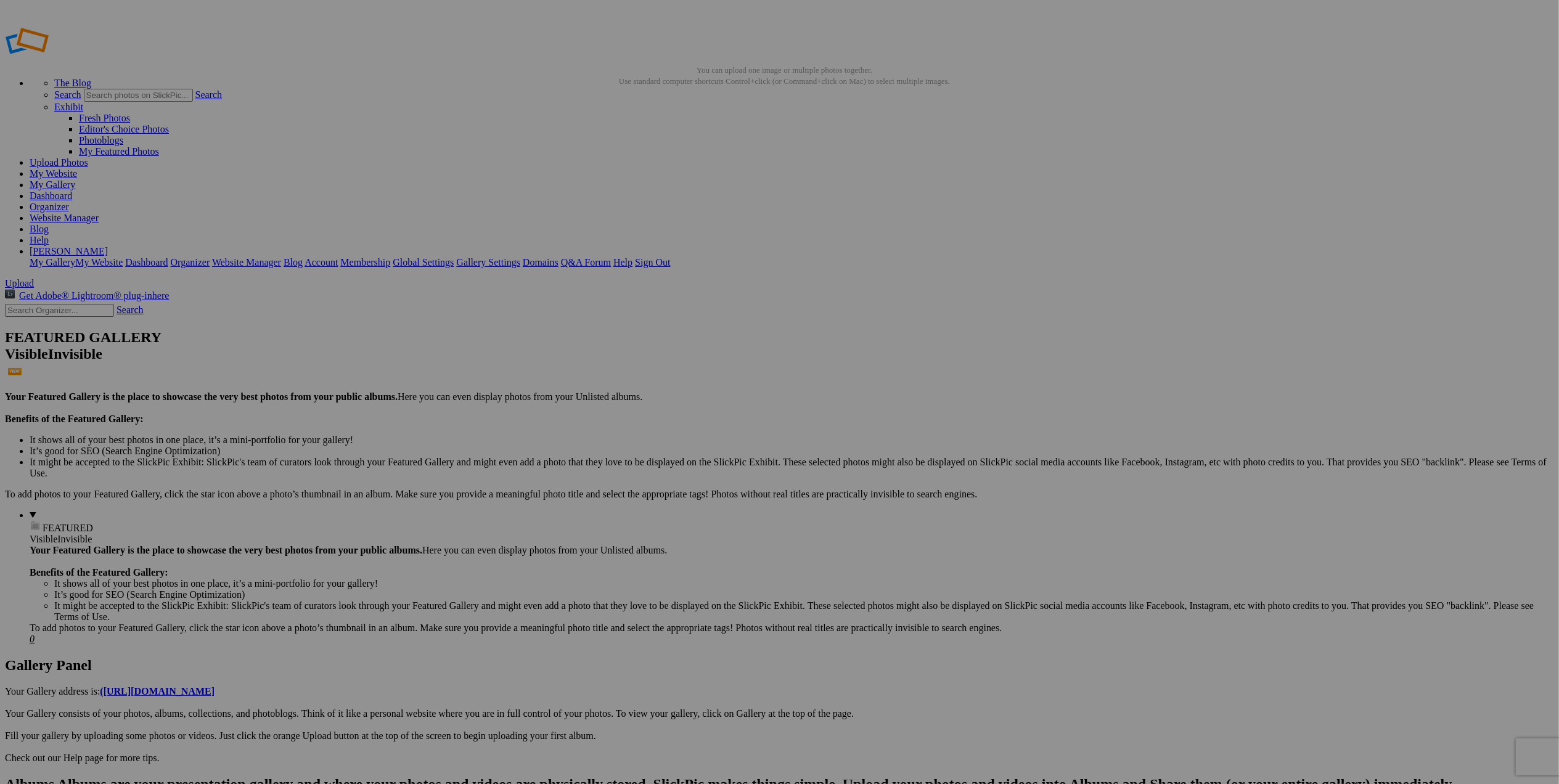
click at [894, 468] on div "Cancel Yes" at bounding box center [780, 473] width 247 height 11
click at [698, 472] on span "Yes" at bounding box center [690, 472] width 14 height 10
drag, startPoint x: 326, startPoint y: 196, endPoint x: 802, endPoint y: 371, distance: 507.1
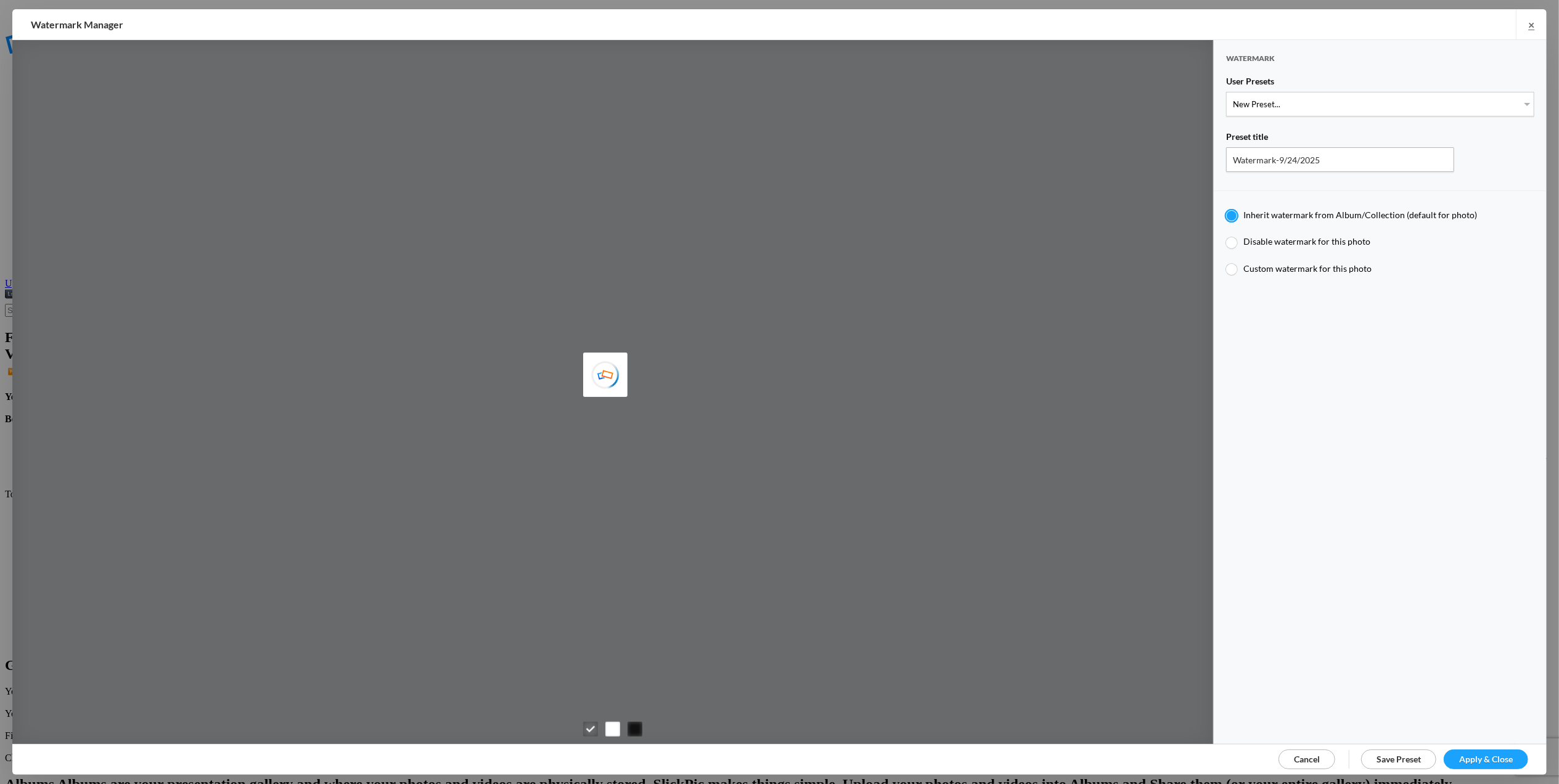
type input "T for Tom's photo"
radio input "false"
radio input "true"
type input "T"
type input "0.3"
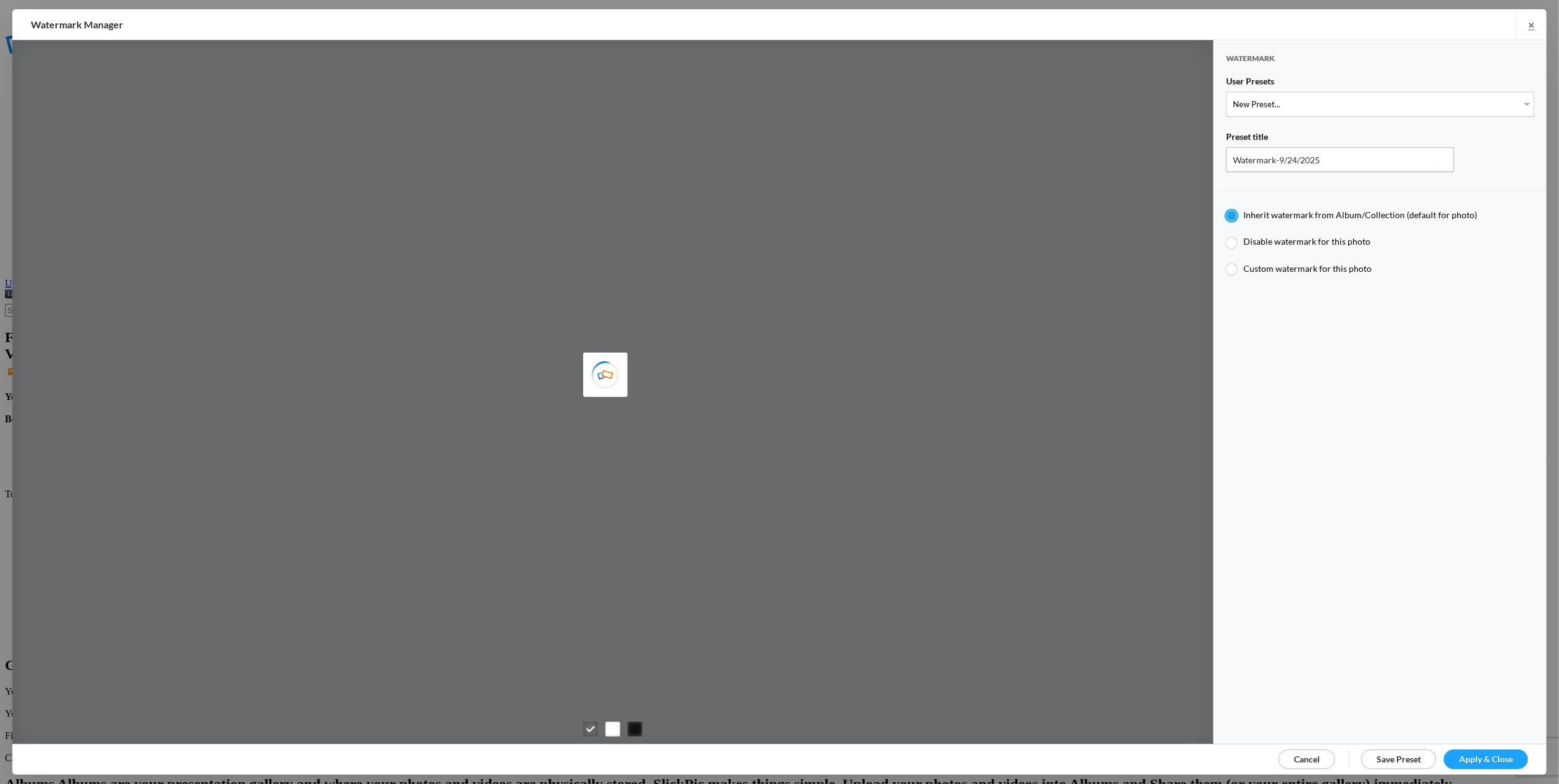
type input "4"
radio input "false"
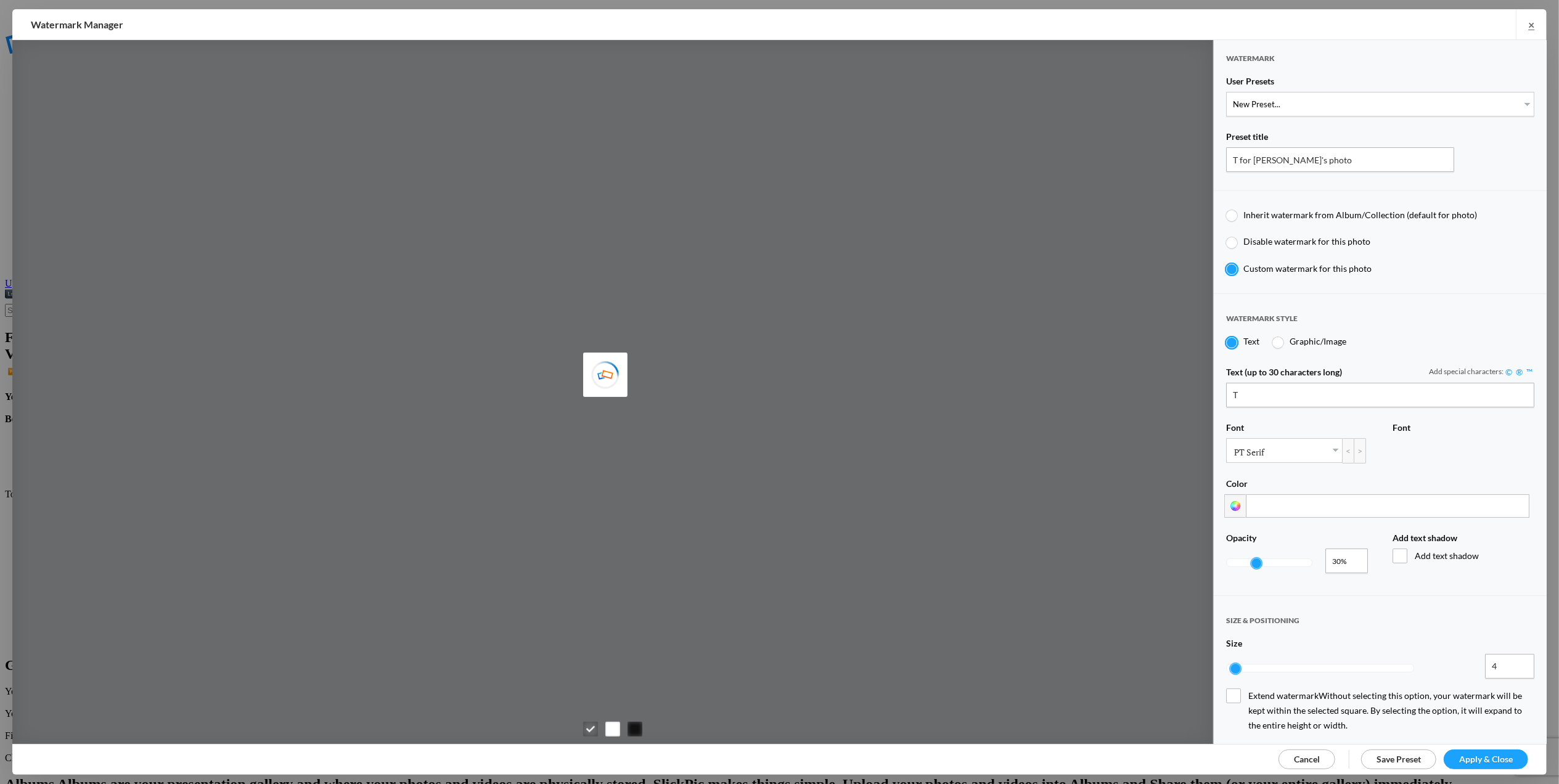
click at [1486, 760] on span "Apply & Close" at bounding box center [1486, 758] width 54 height 10
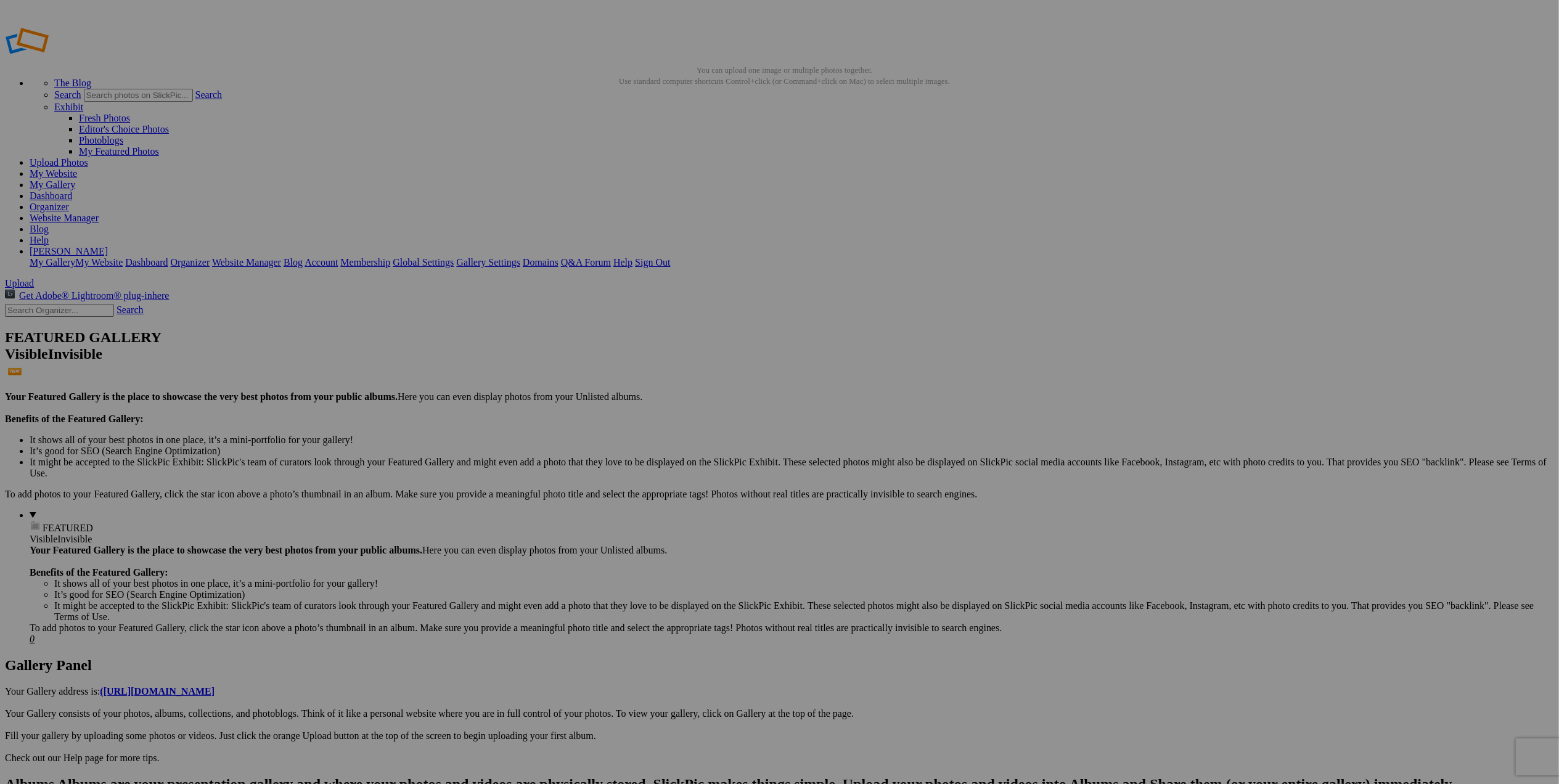
drag, startPoint x: 1285, startPoint y: 367, endPoint x: 1397, endPoint y: 376, distance: 112.4
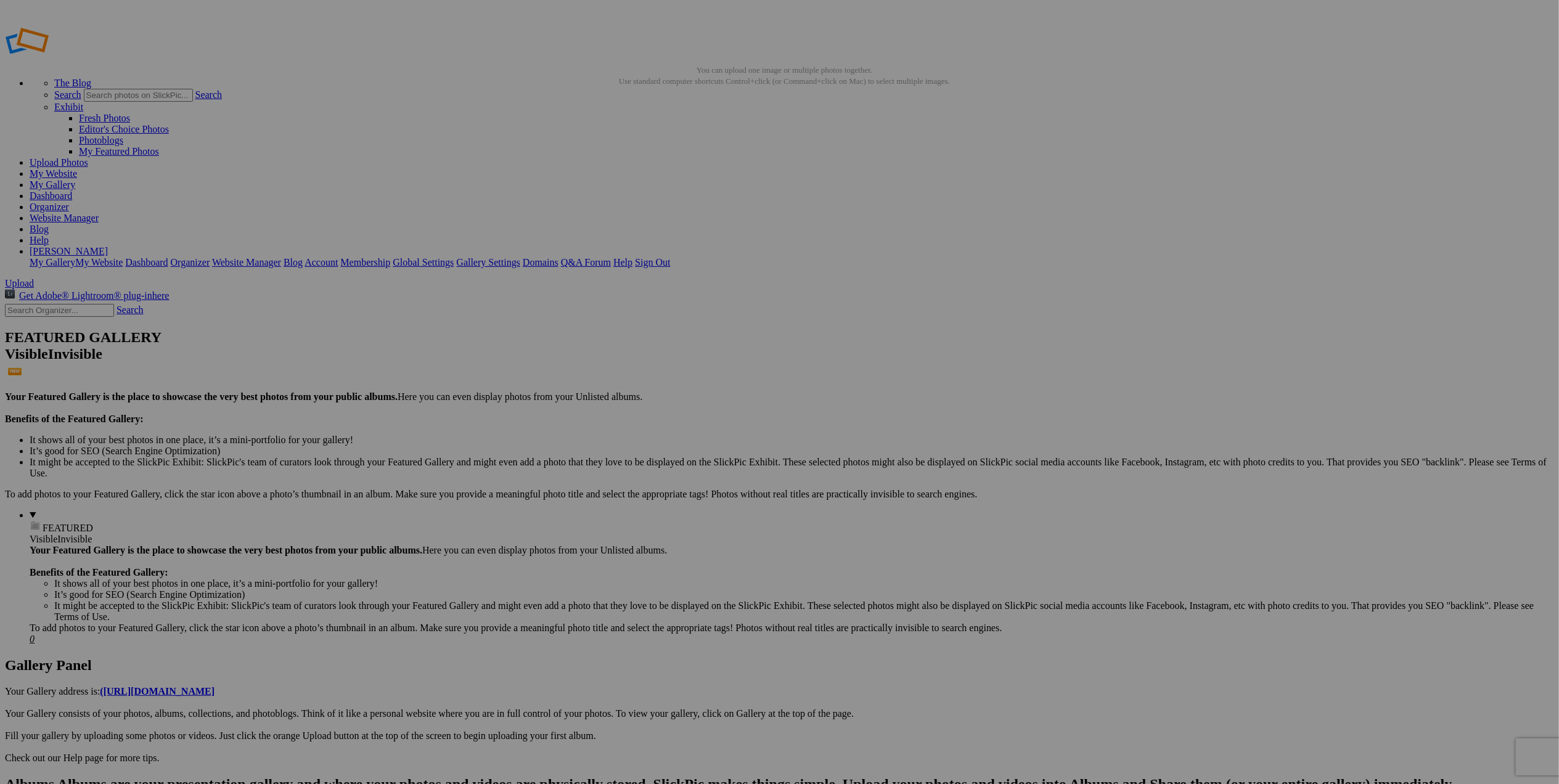
scroll to position [0, 0]
drag, startPoint x: 1396, startPoint y: 368, endPoint x: 1496, endPoint y: 355, distance: 100.8
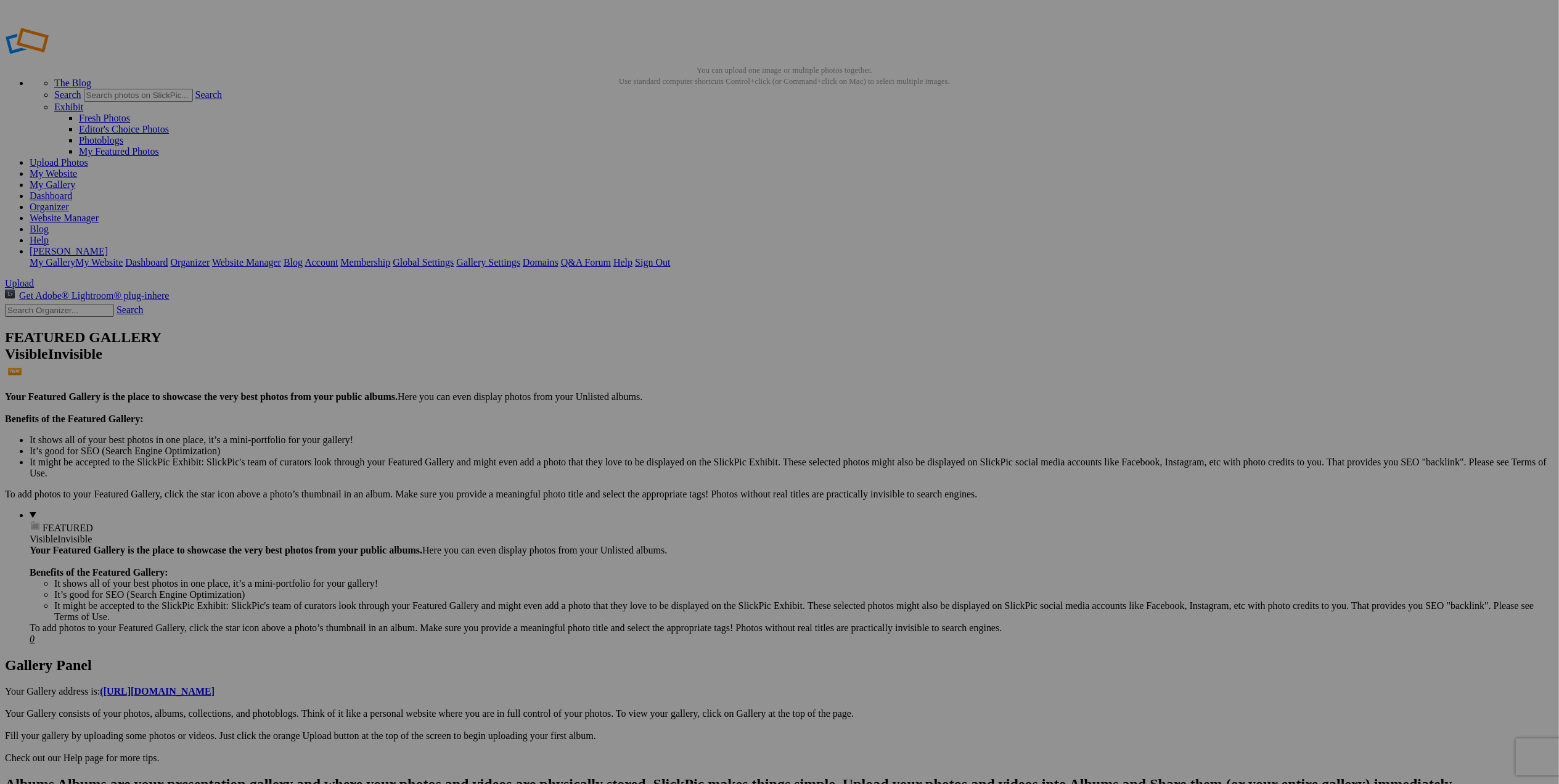
scroll to position [0, 80]
drag, startPoint x: 188, startPoint y: 539, endPoint x: 285, endPoint y: 538, distance: 97.0
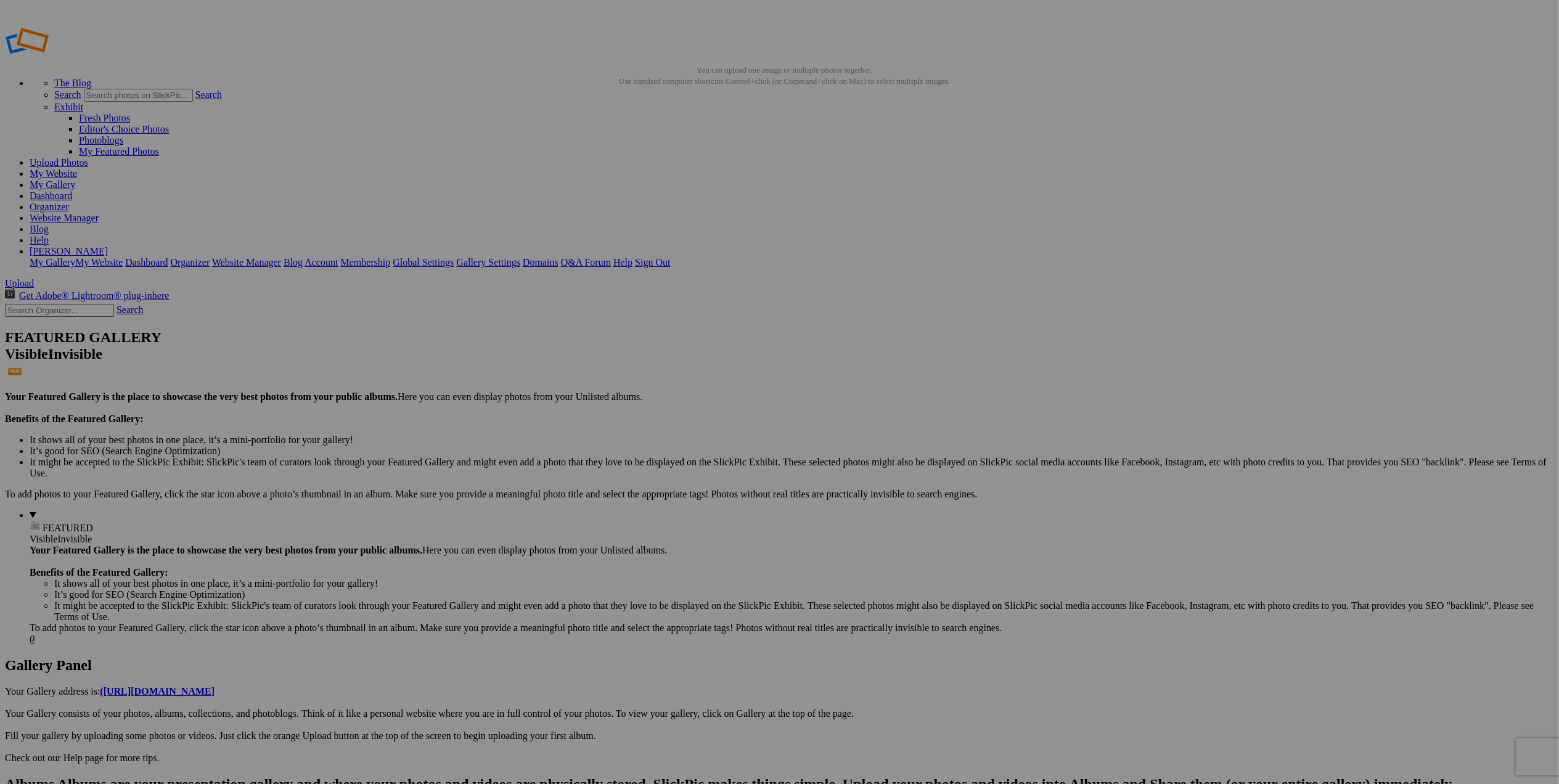
scroll to position [0, 60]
drag, startPoint x: 299, startPoint y: 536, endPoint x: 402, endPoint y: 538, distance: 103.0
drag, startPoint x: 1333, startPoint y: 342, endPoint x: 329, endPoint y: 499, distance: 1016.2
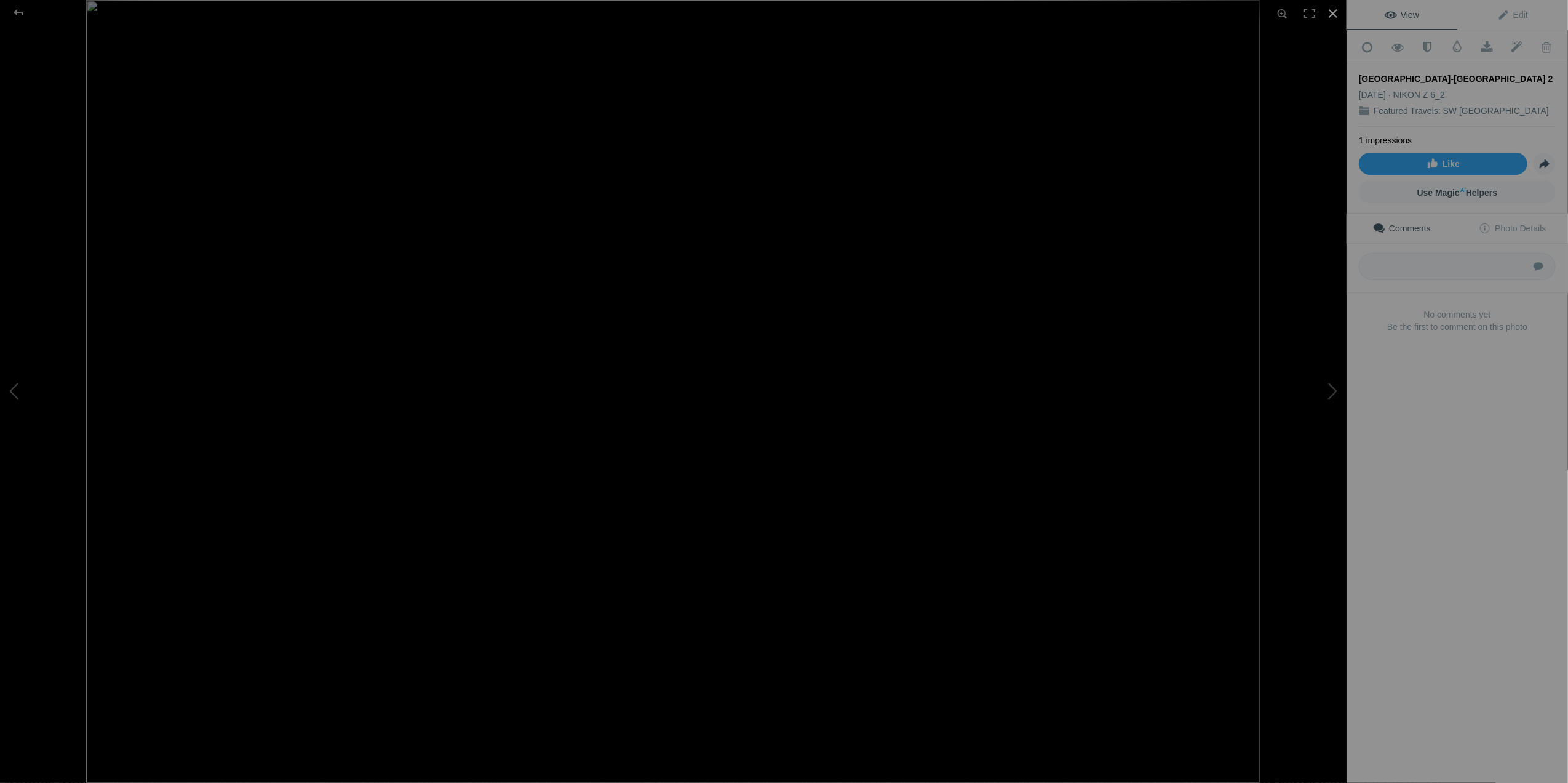
click at [1335, 7] on div at bounding box center [1333, 13] width 27 height 27
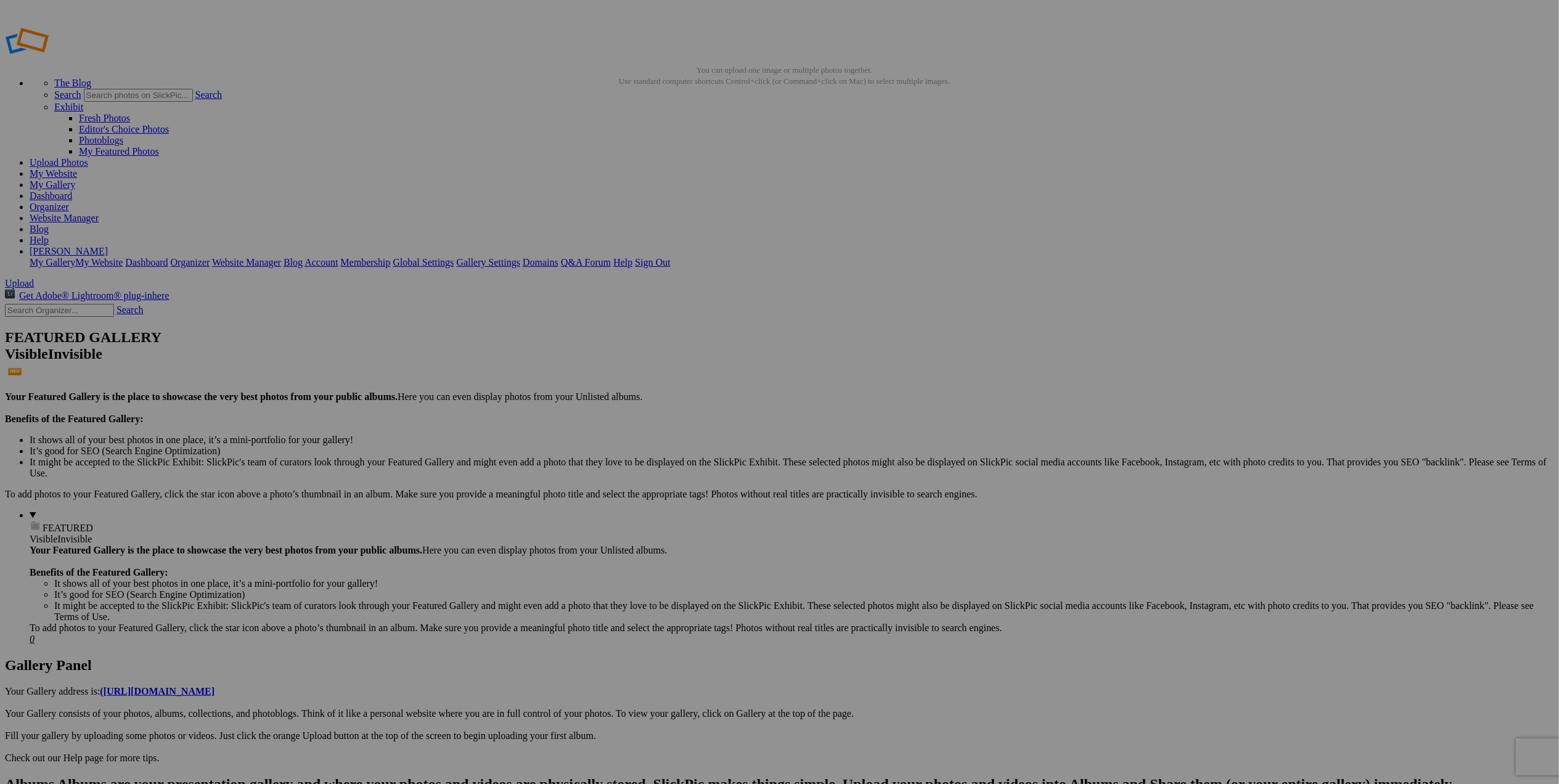
scroll to position [0, 16]
drag, startPoint x: 516, startPoint y: 380, endPoint x: 634, endPoint y: 383, distance: 118.0
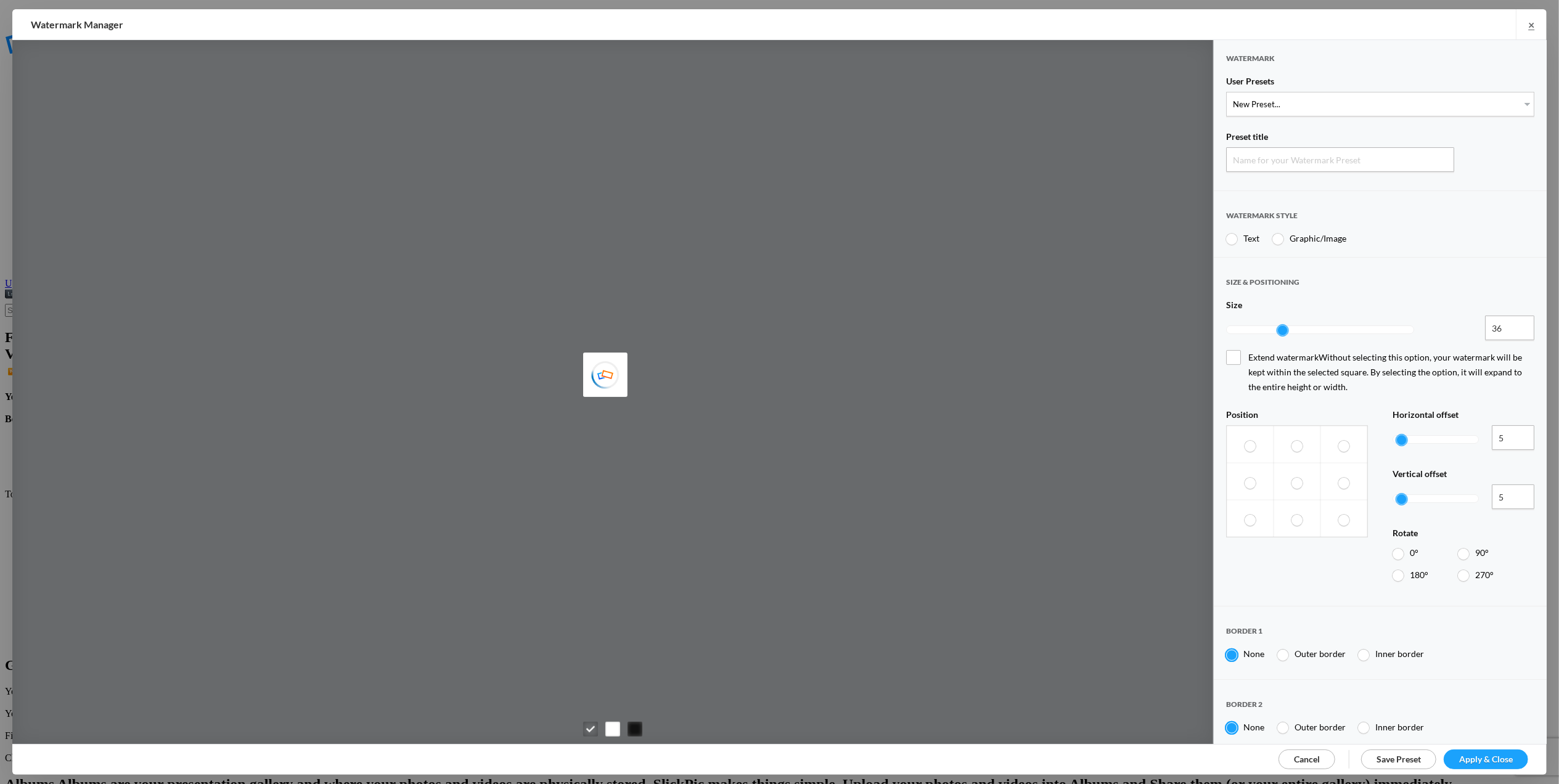
type input "Watermark-9/24/2025"
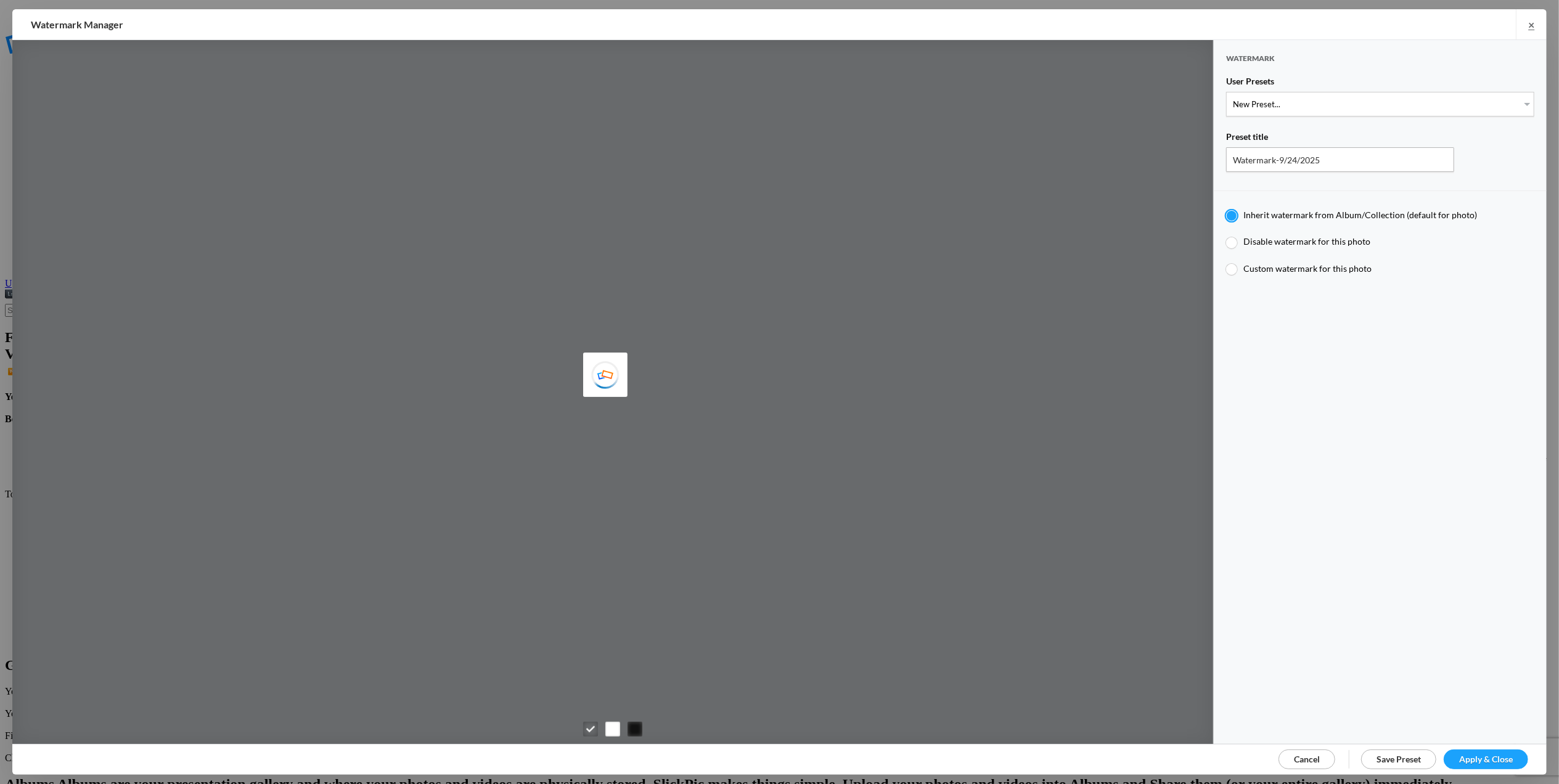
type input "Tom Leslie"
type input "M for Mary's photo"
type input "M"
type input "0.3"
type input "4"
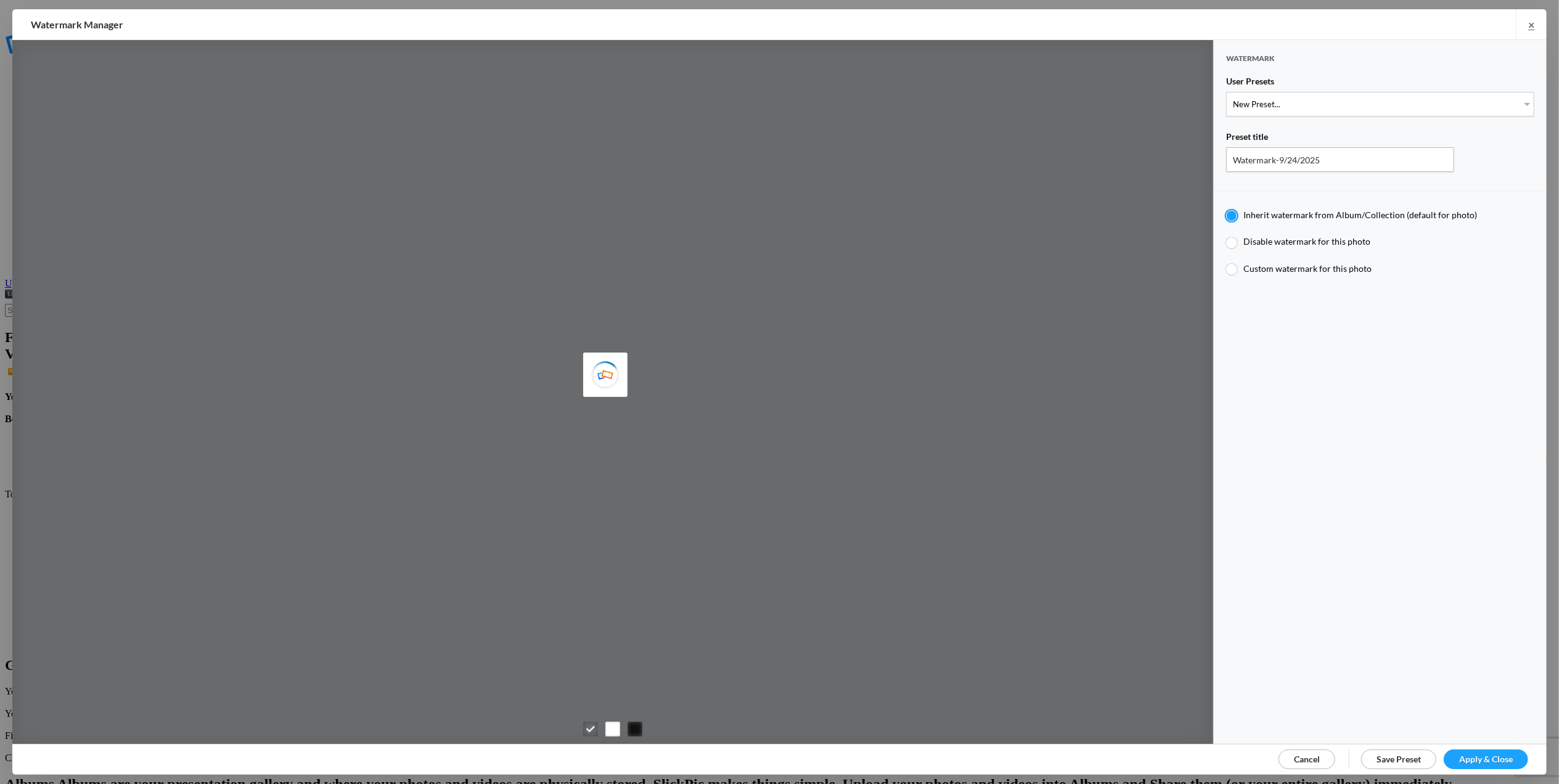
radio input "false"
click at [1514, 104] on select "New Preset... T for Tom's photo M for Mary's photo T-Large for Tom's photo" at bounding box center [1380, 104] width 308 height 25
select select "1: Object"
click at [1226, 92] on select "New Preset... T for Tom's photo M for Mary's photo T-Large for Tom's photo" at bounding box center [1380, 104] width 308 height 25
type input "T for Tom's photo"
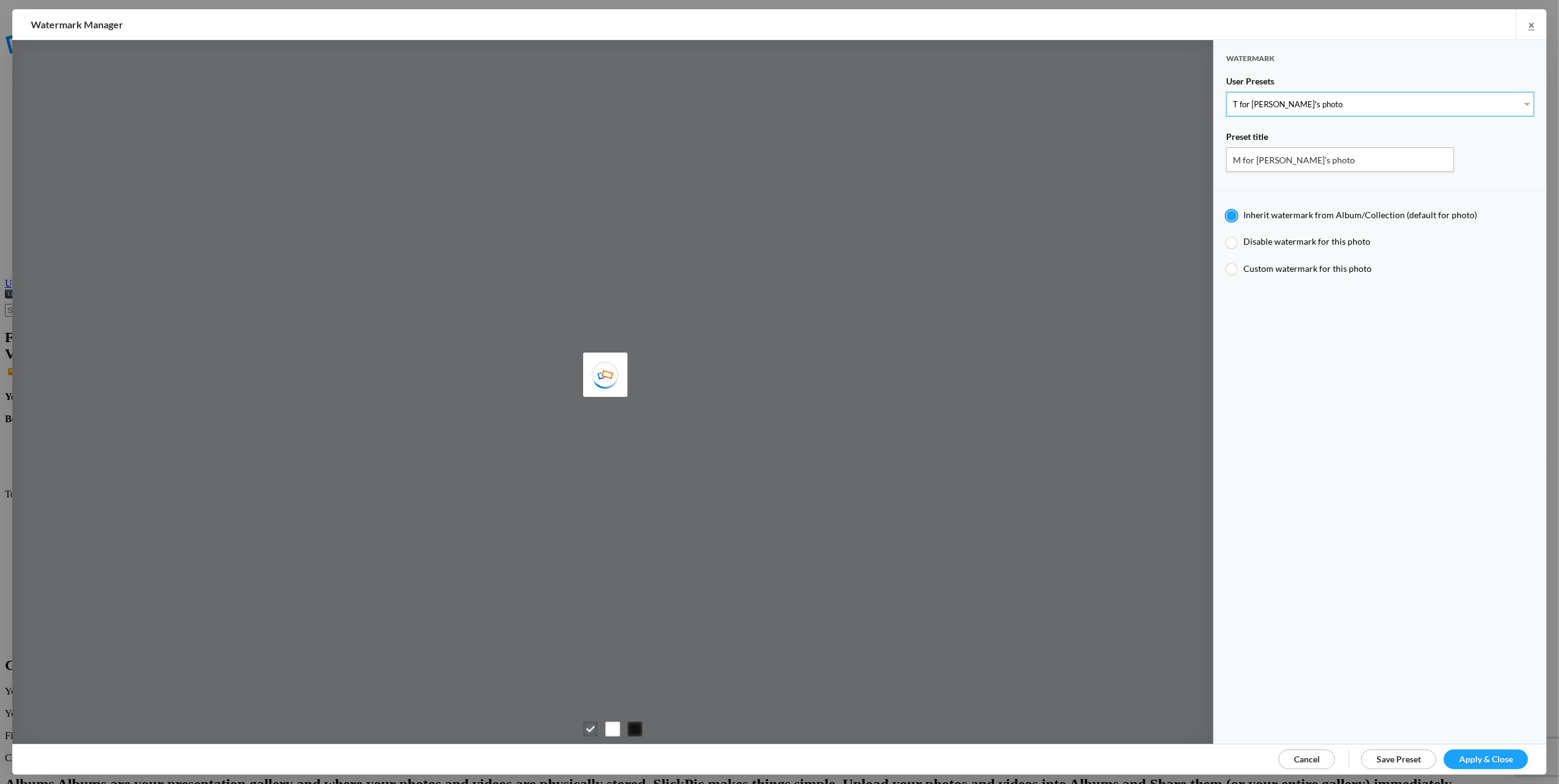
type input "T"
radio input "false"
radio input "true"
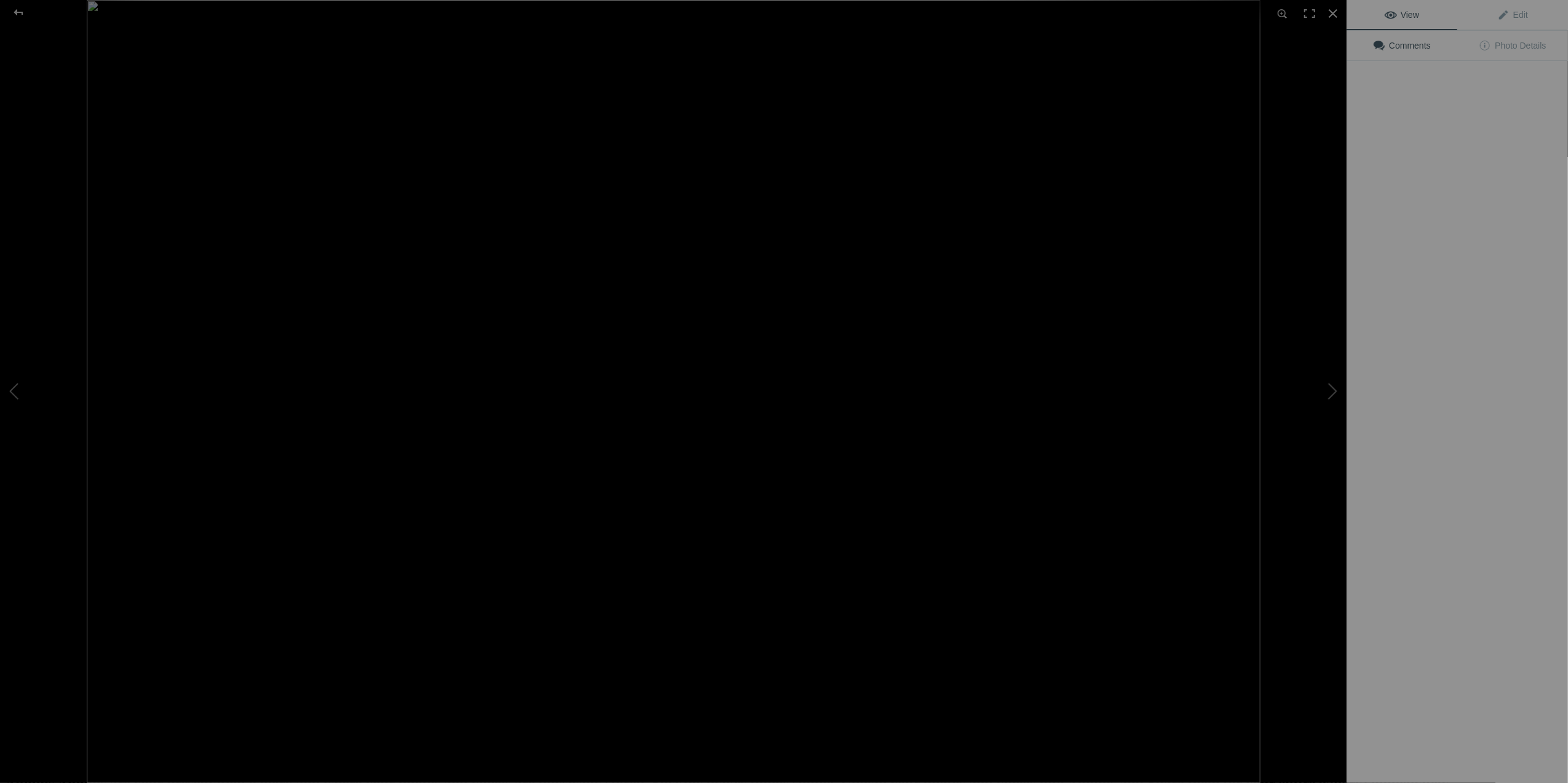
click at [348, 185] on img at bounding box center [673, 391] width 1173 height 783
click at [1333, 15] on div at bounding box center [1333, 13] width 27 height 27
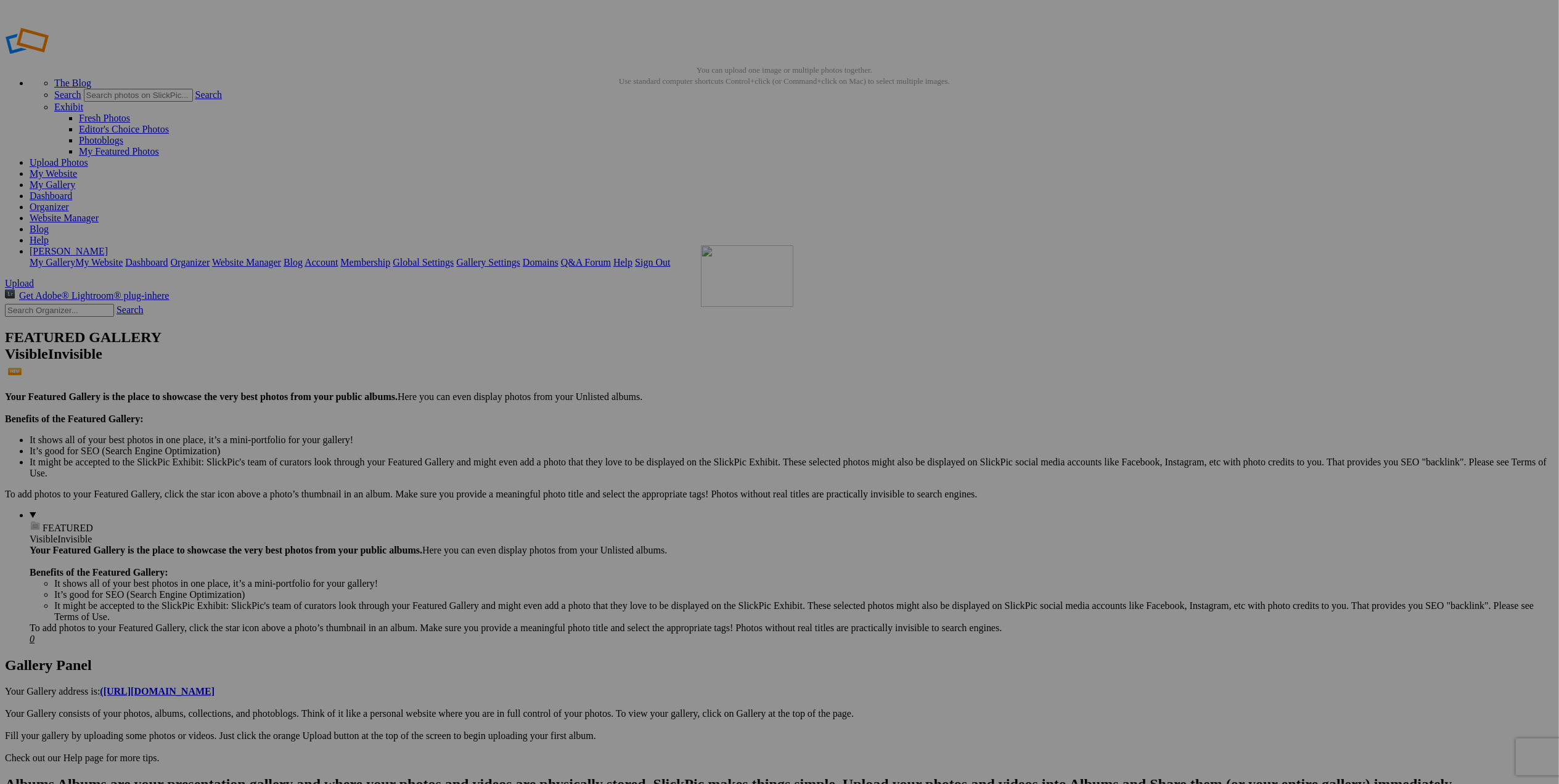
drag, startPoint x: 339, startPoint y: 190, endPoint x: 879, endPoint y: 334, distance: 558.9
click at [883, 343] on img at bounding box center [892, 341] width 93 height 61
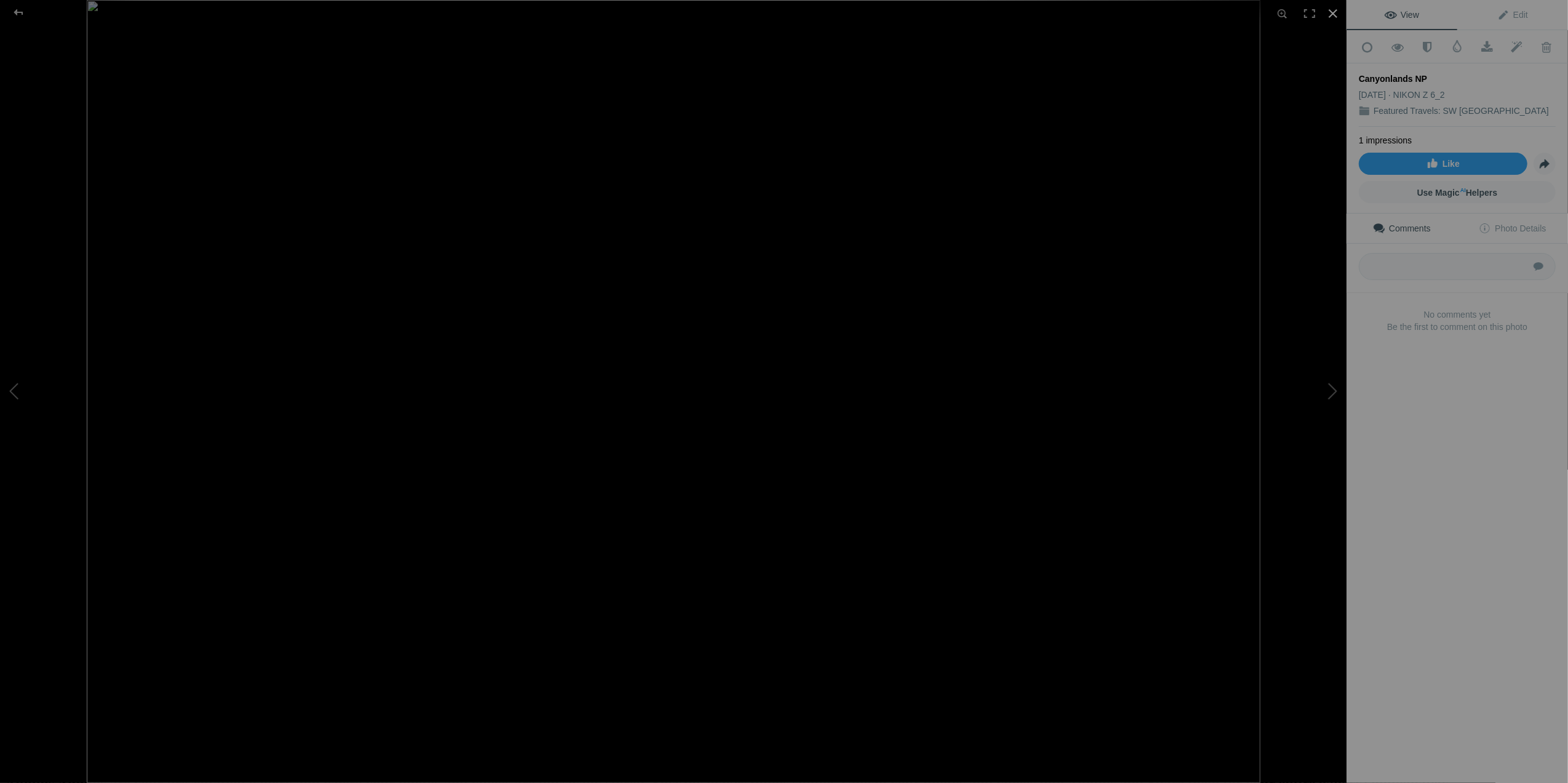
click at [1330, 15] on div at bounding box center [1333, 13] width 27 height 27
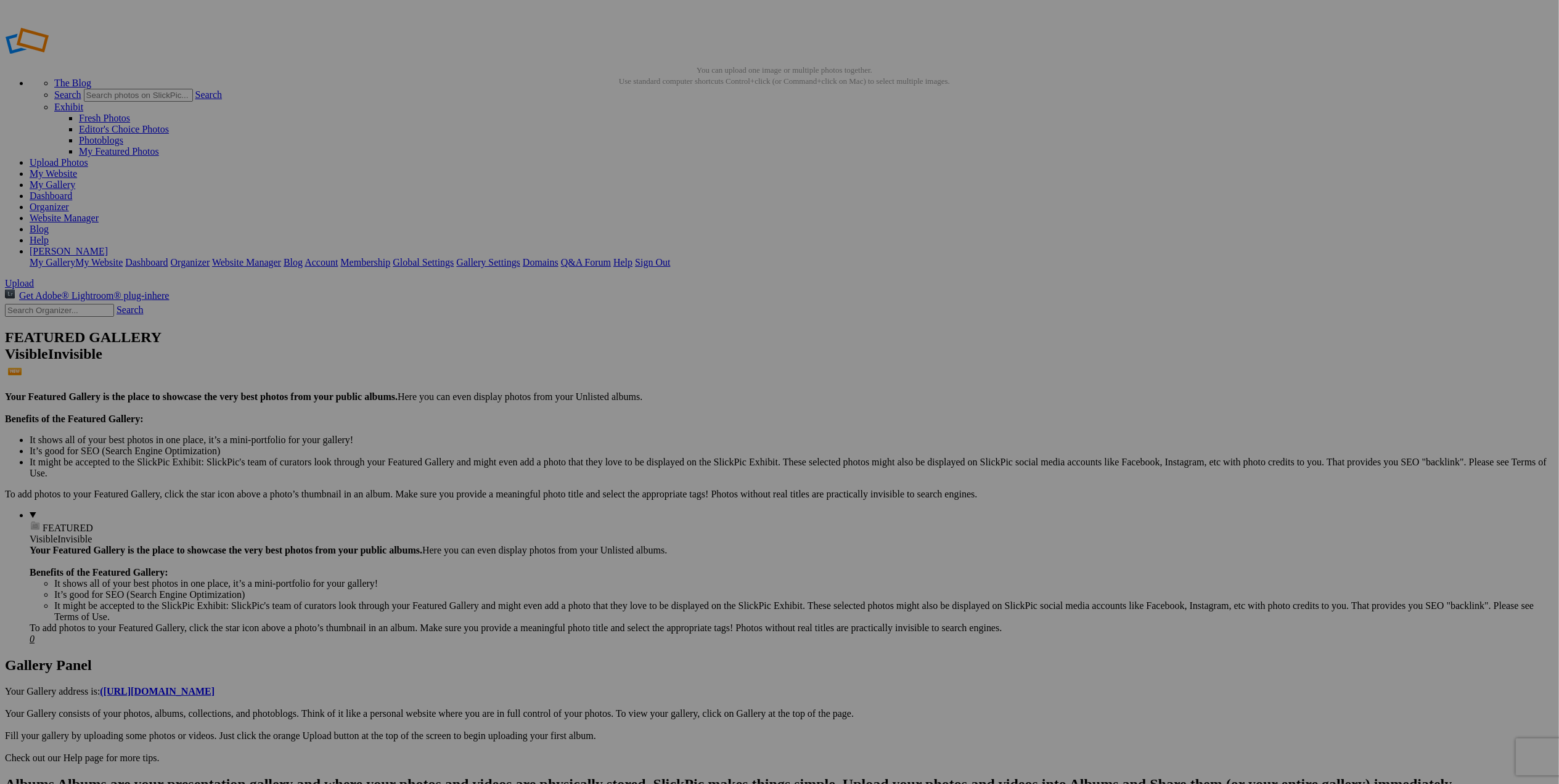
click at [1115, 327] on img at bounding box center [1112, 341] width 93 height 61
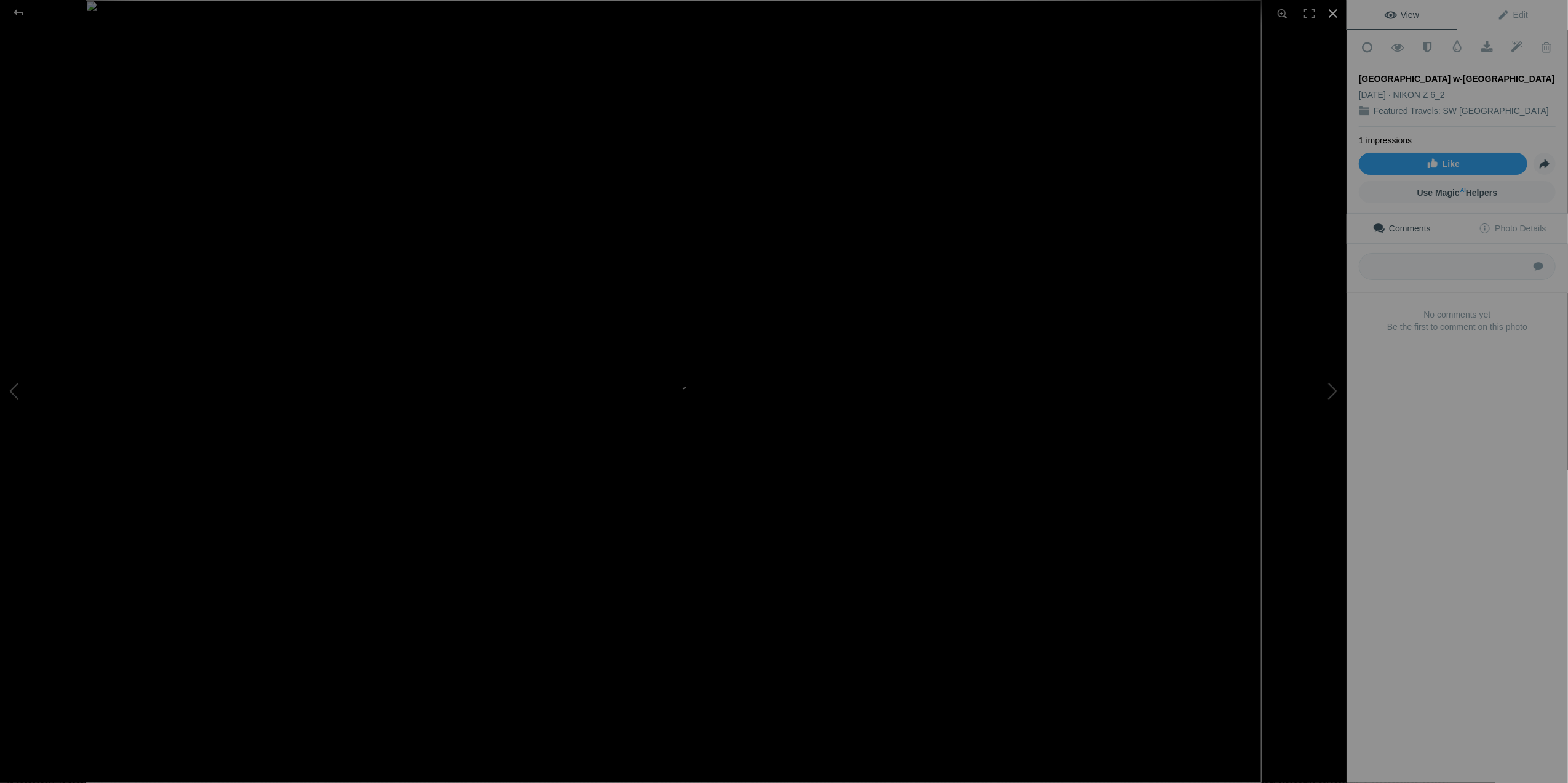
click at [1337, 14] on div at bounding box center [1333, 13] width 27 height 27
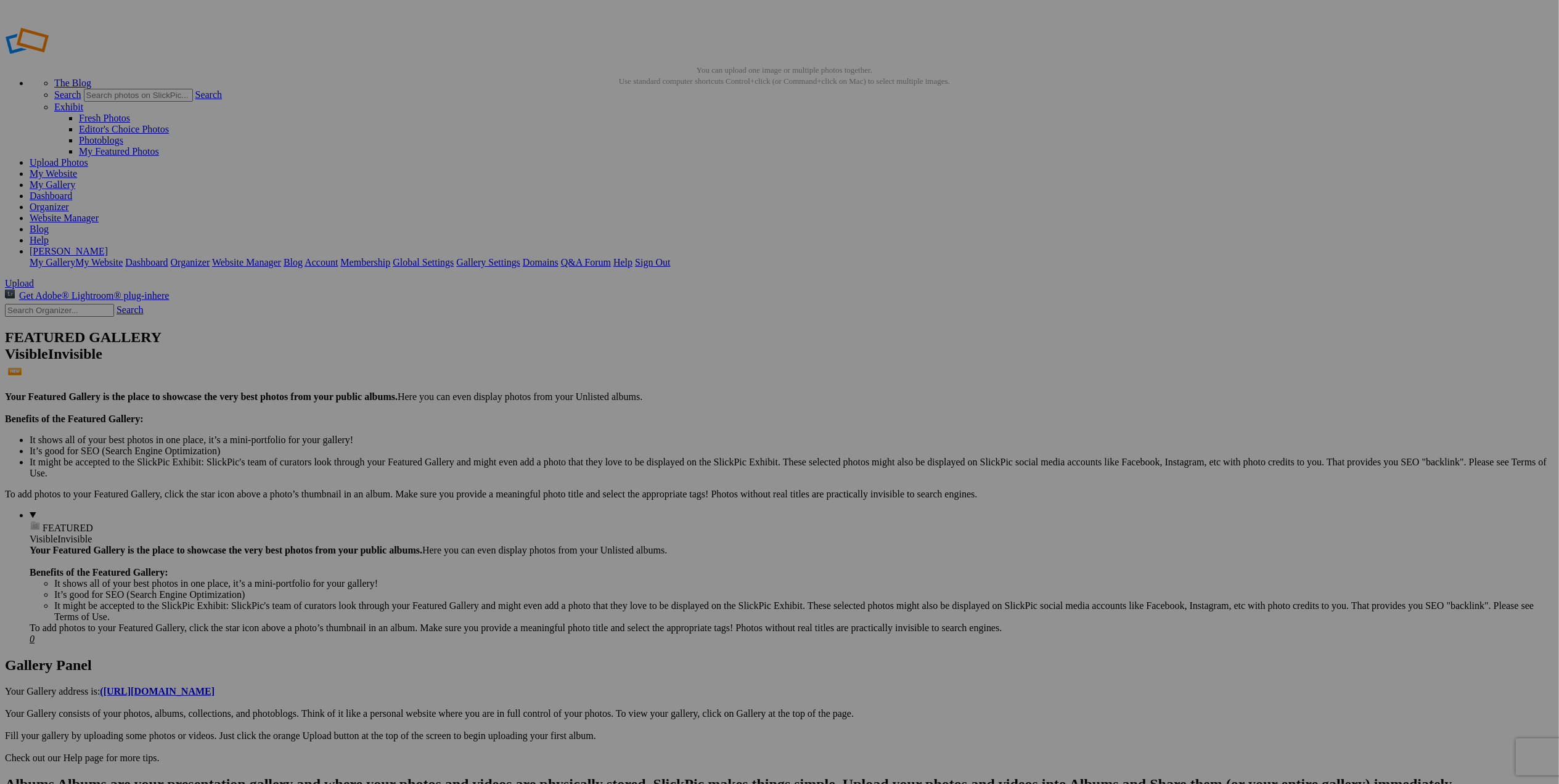
click at [698, 473] on span "Yes" at bounding box center [690, 472] width 14 height 10
click at [1003, 338] on img at bounding box center [1002, 341] width 93 height 61
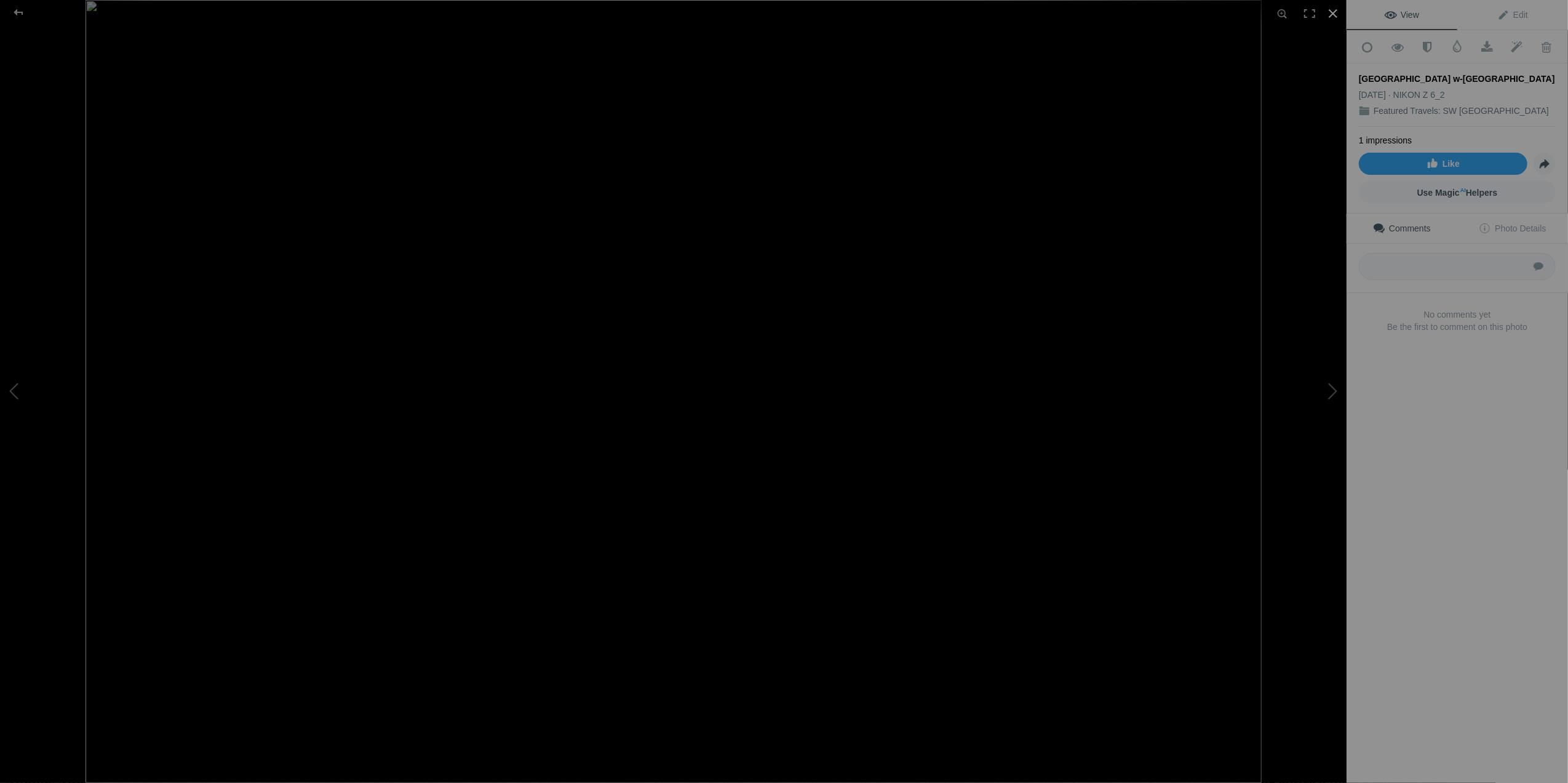
click at [1330, 10] on div at bounding box center [1333, 13] width 27 height 27
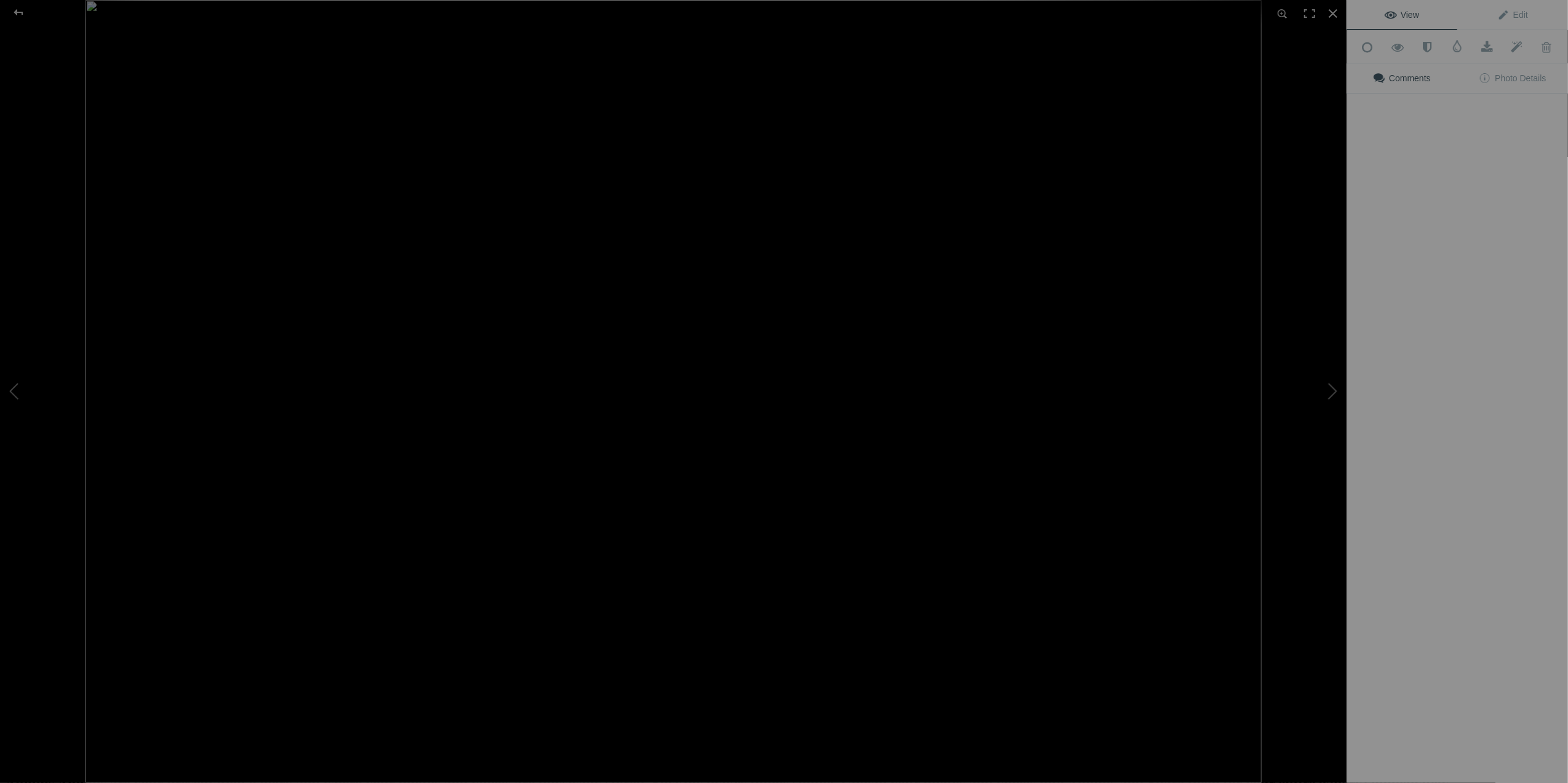
click at [439, 513] on img at bounding box center [673, 391] width 1176 height 783
click at [915, 490] on img at bounding box center [673, 391] width 1176 height 783
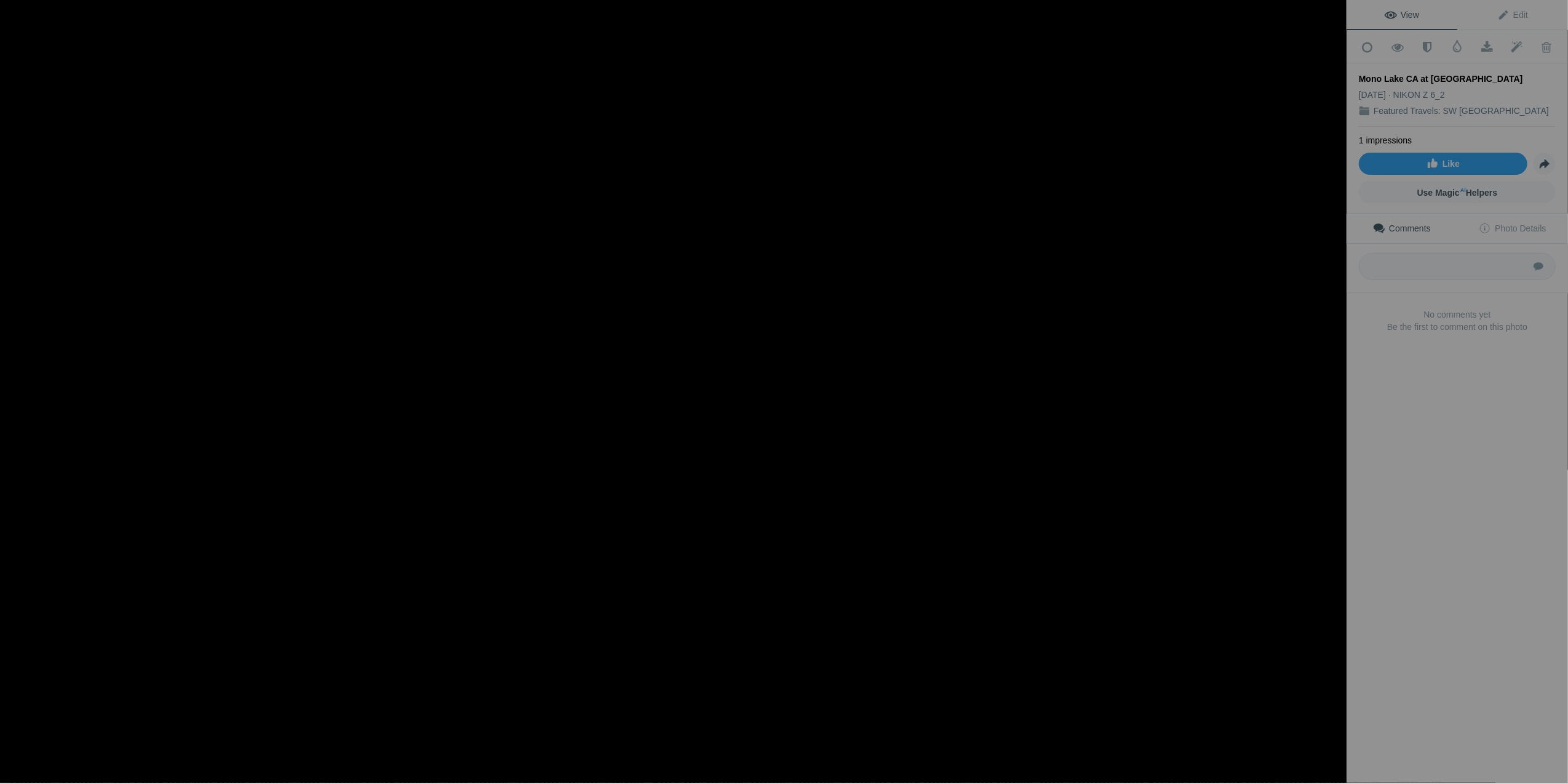
click at [749, 567] on img at bounding box center [251, 218] width 3228 height 2148
click at [1330, 8] on div at bounding box center [1333, 13] width 27 height 27
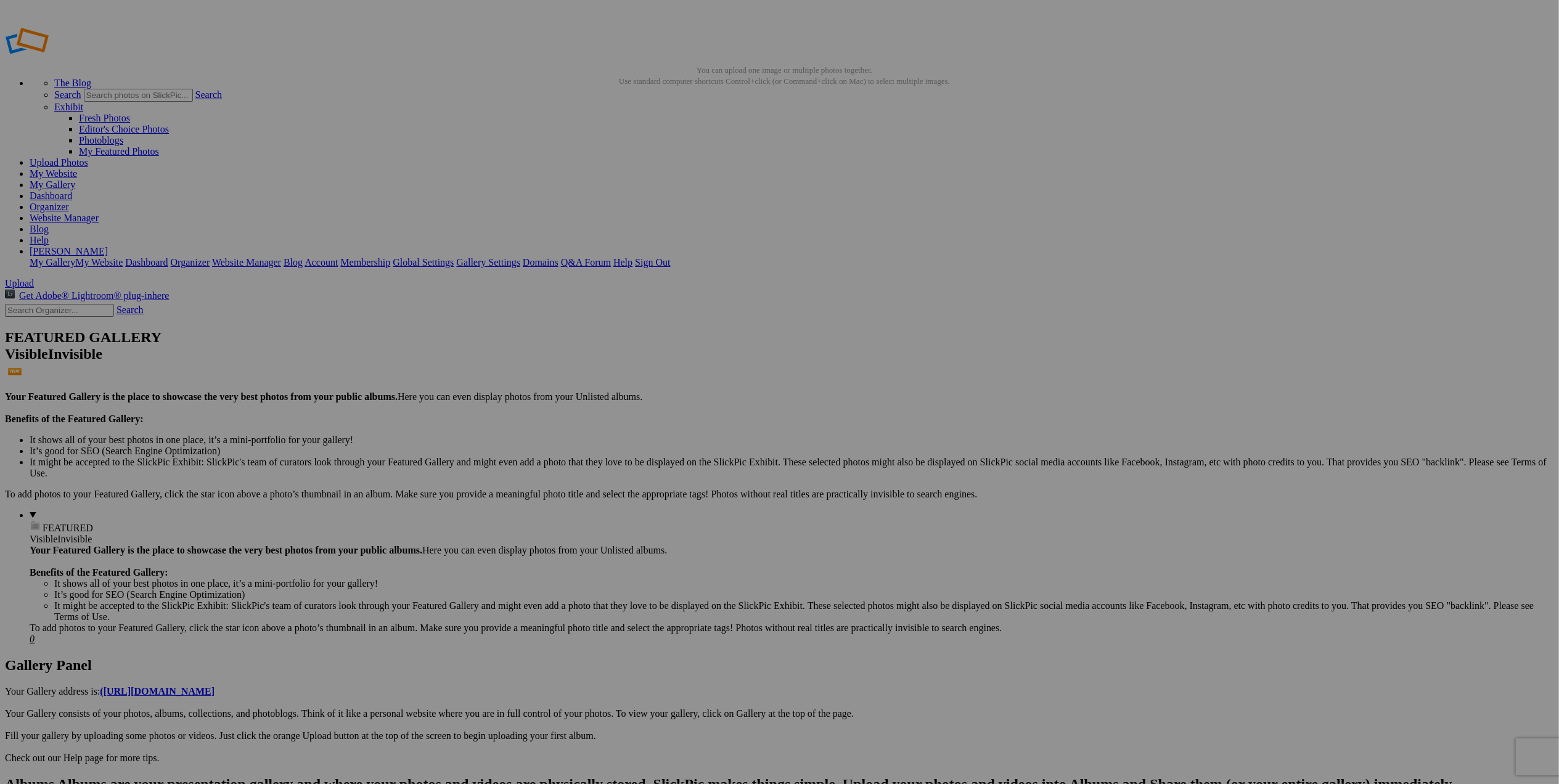
click at [451, 496] on img at bounding box center [453, 498] width 93 height 61
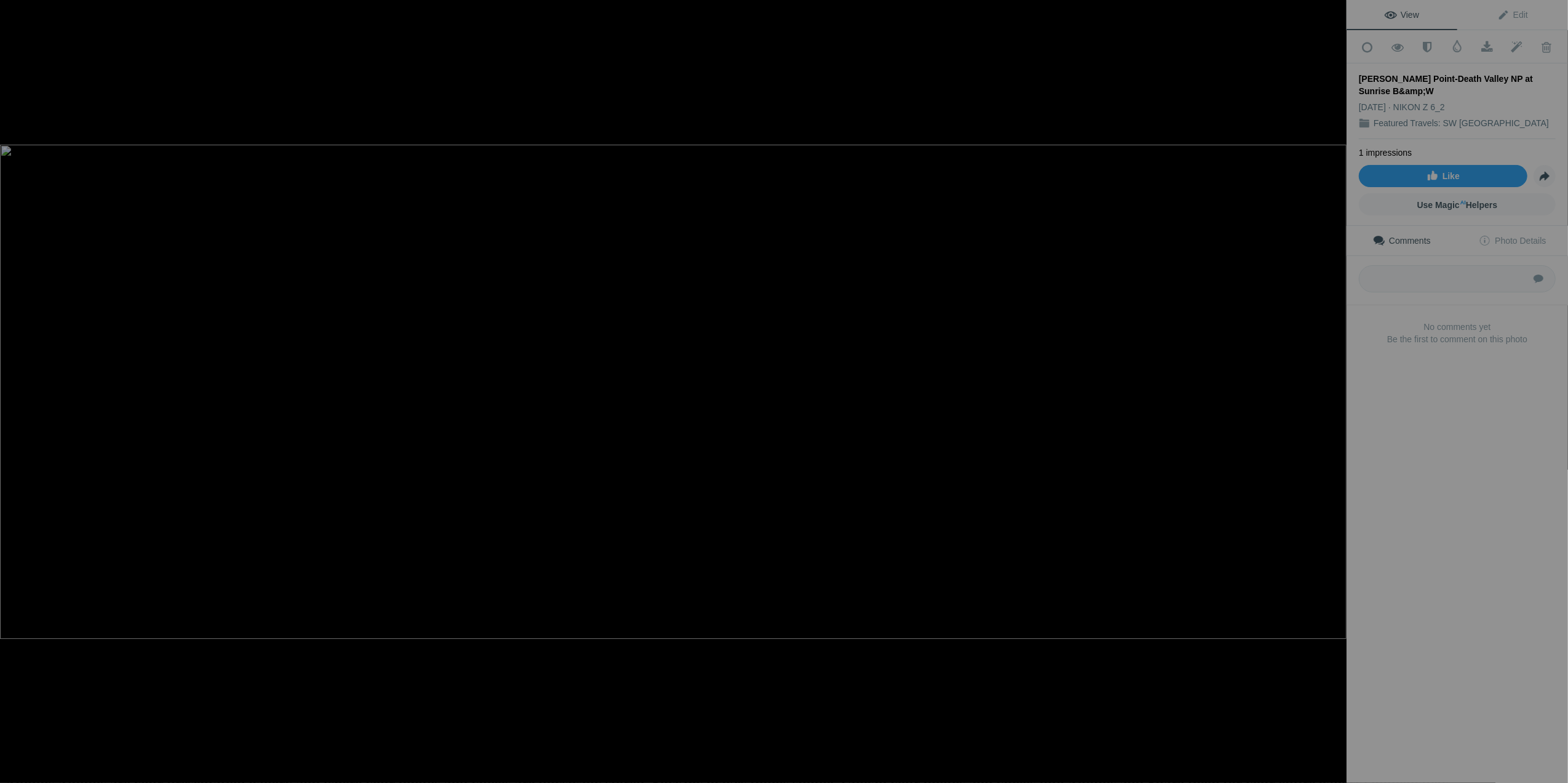
click at [1332, 11] on div at bounding box center [1333, 13] width 27 height 27
